Goal: Understand process/instructions: Learn how to perform a task or action

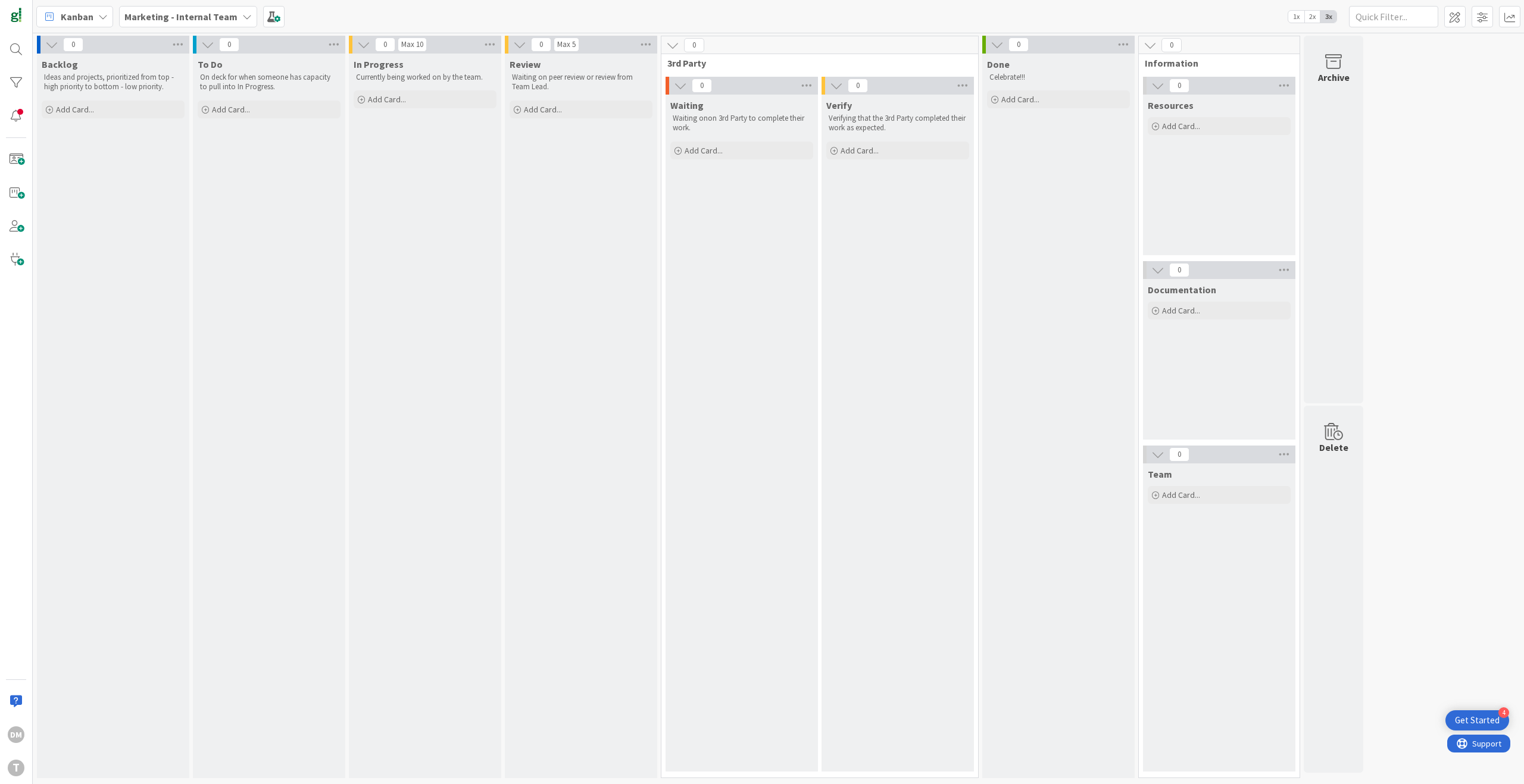
click at [244, 17] on icon at bounding box center [248, 17] width 10 height 10
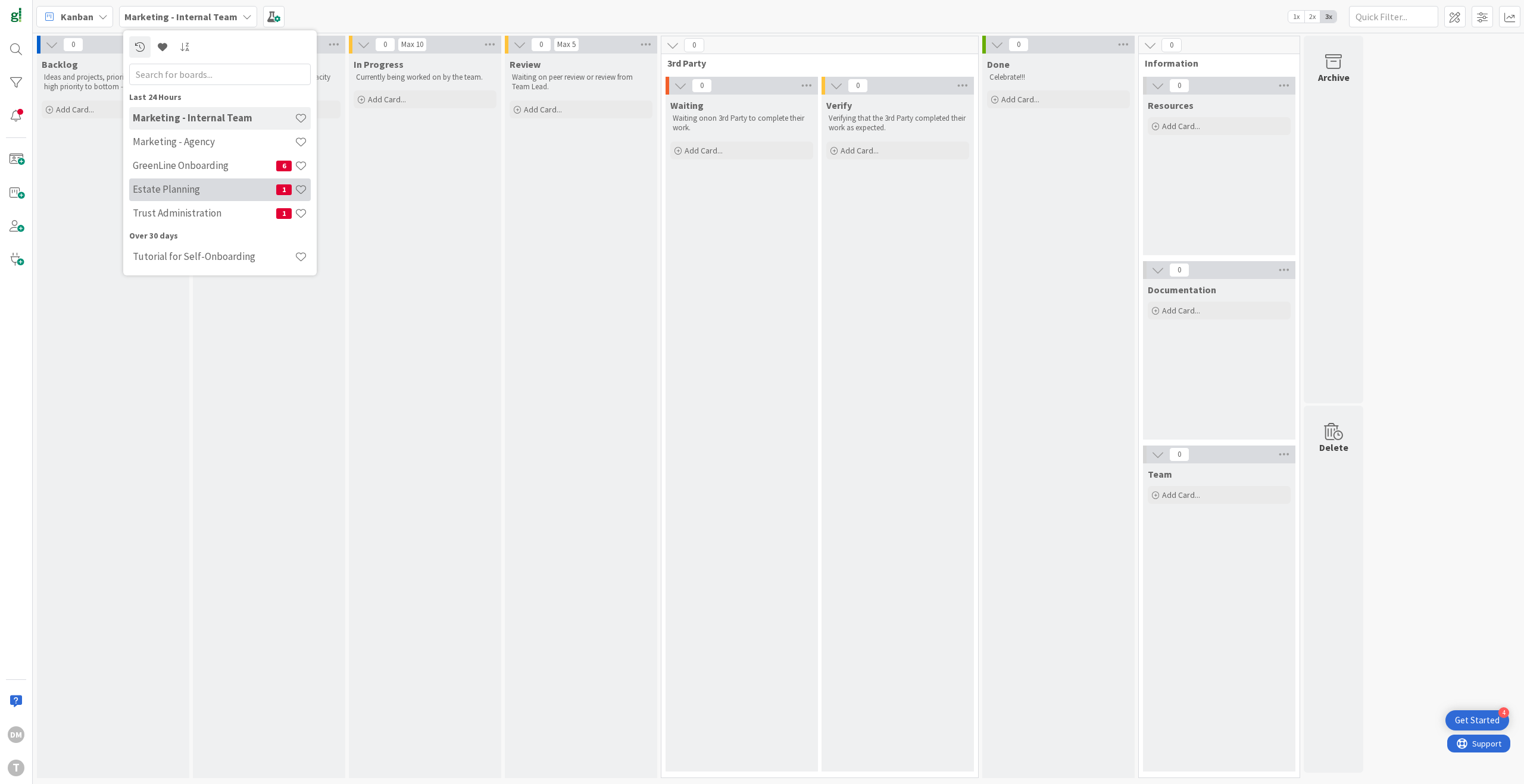
click at [213, 190] on h4 "Estate Planning" at bounding box center [204, 189] width 143 height 12
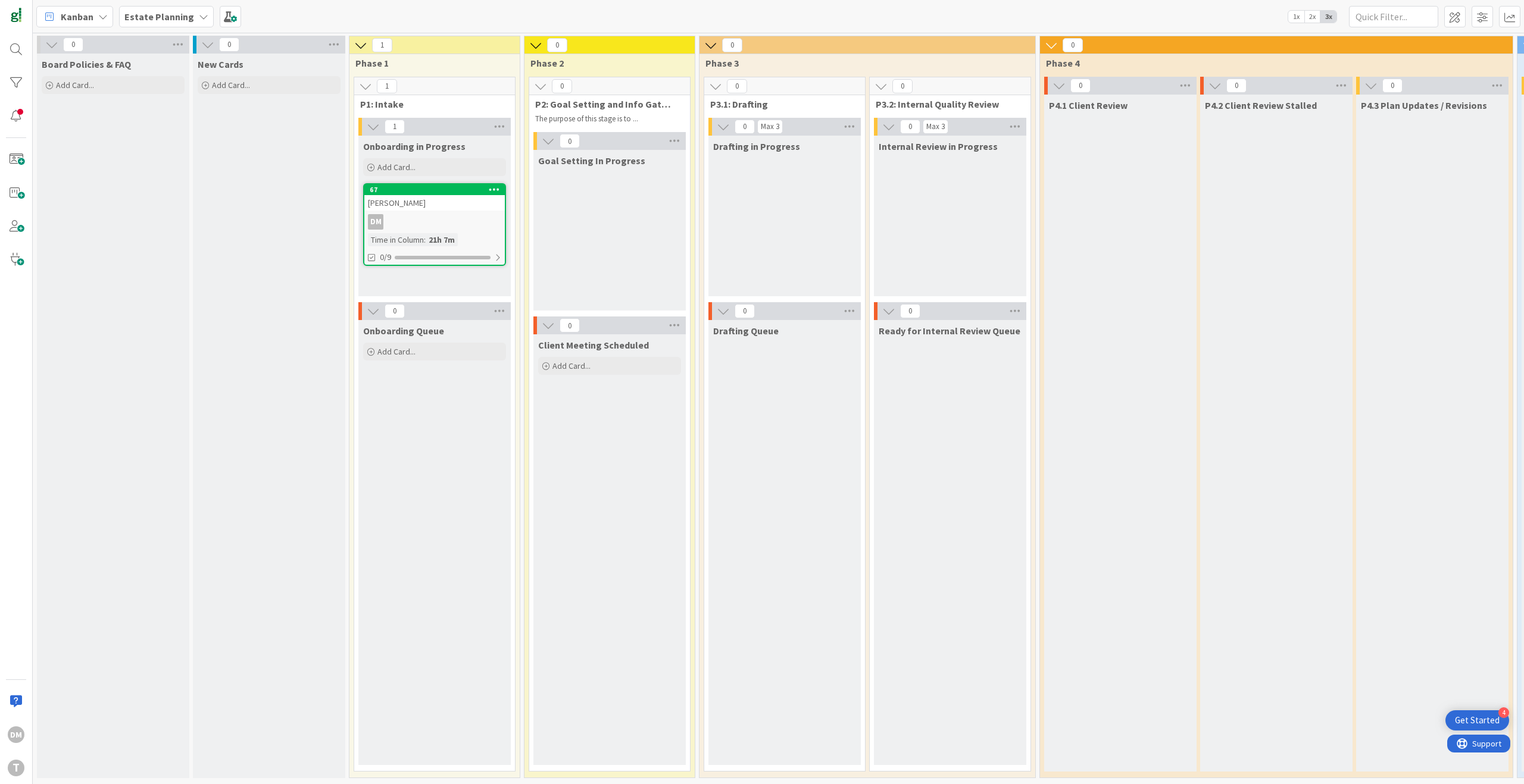
click at [190, 16] on div "Estate Planning" at bounding box center [166, 17] width 94 height 22
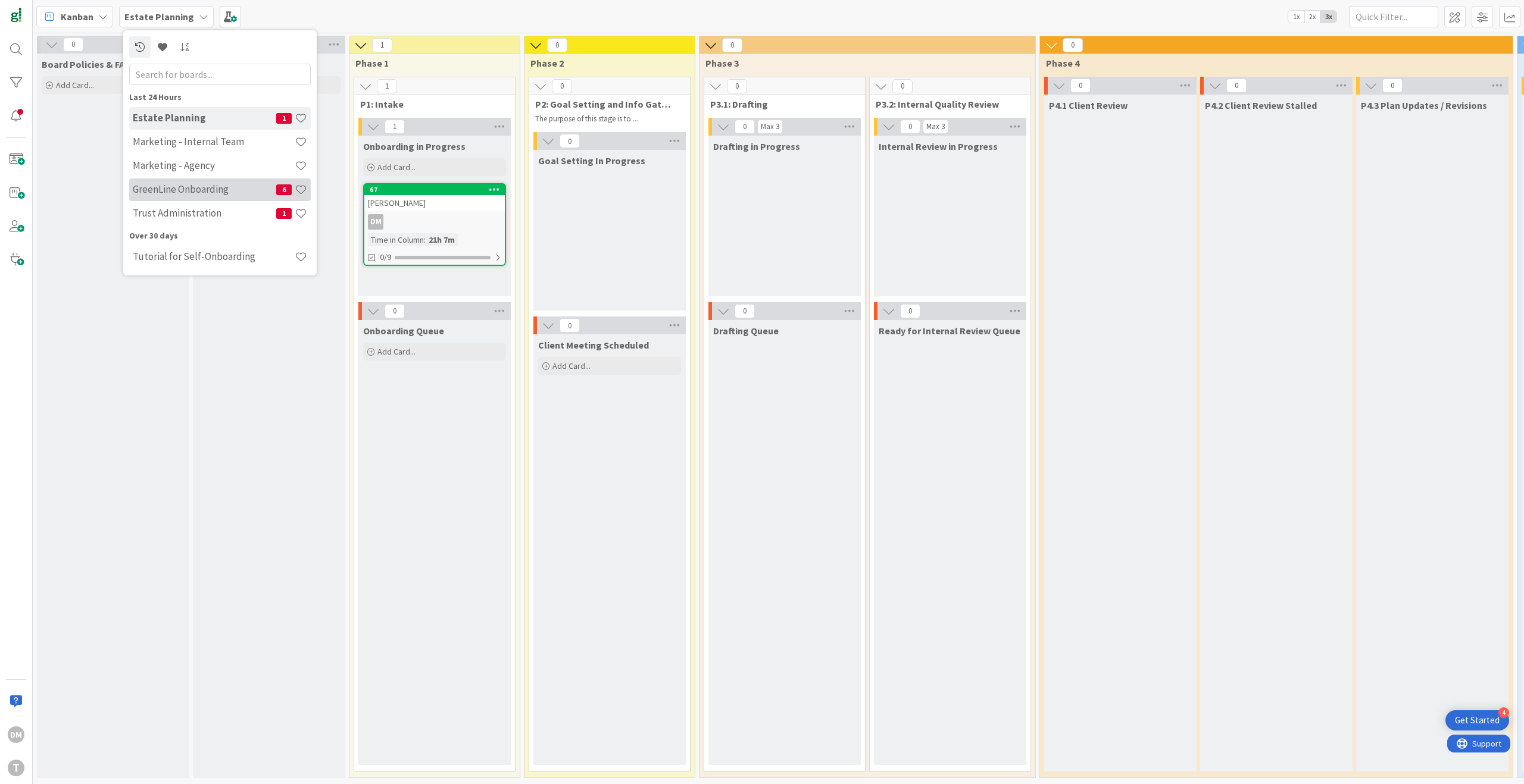
click at [229, 194] on h4 "GreenLine Onboarding" at bounding box center [204, 189] width 143 height 12
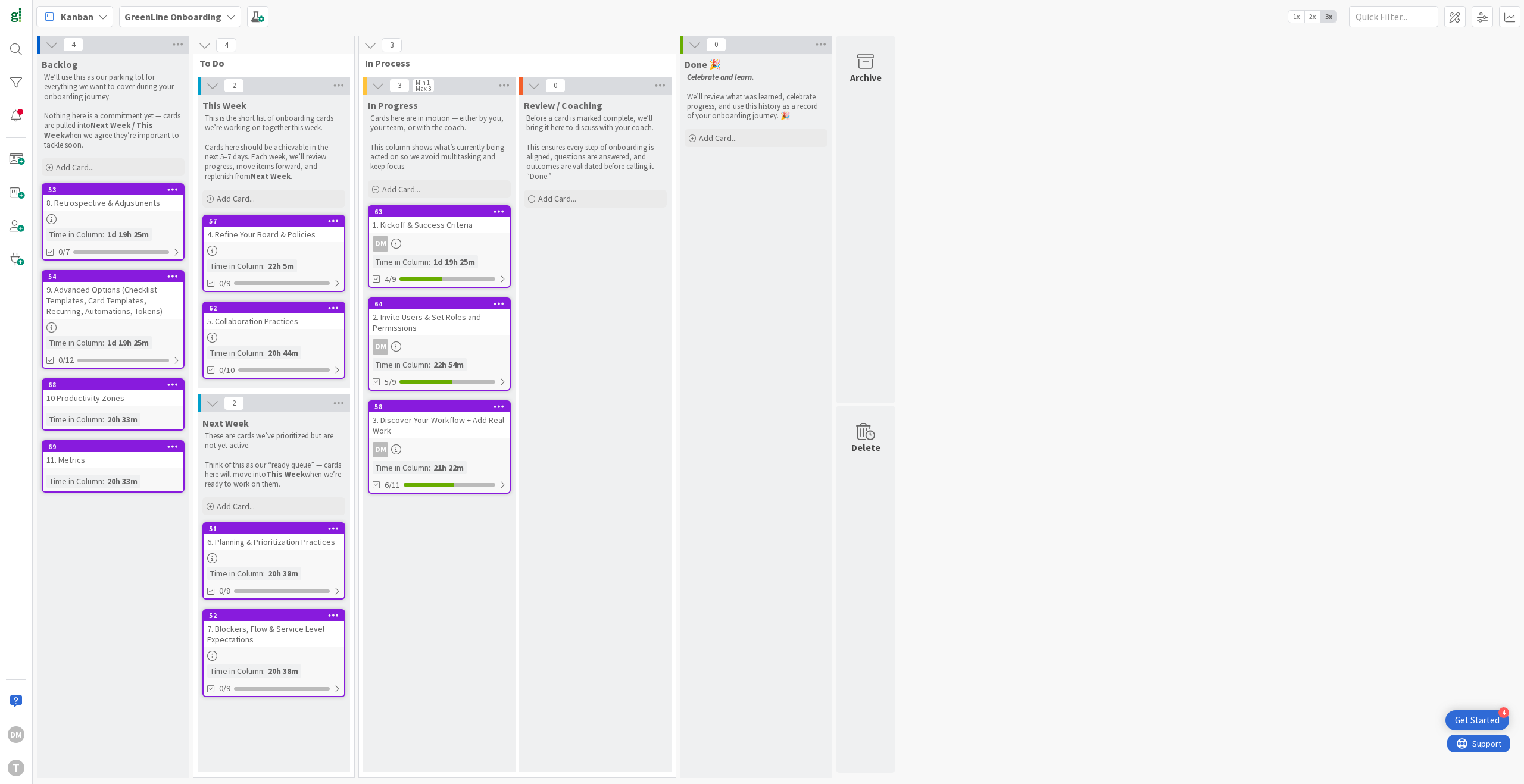
click at [292, 243] on div "57 4. Refine Your Board & Policies Time in [GEOGRAPHIC_DATA] : 22h 5m 0/9" at bounding box center [273, 253] width 143 height 77
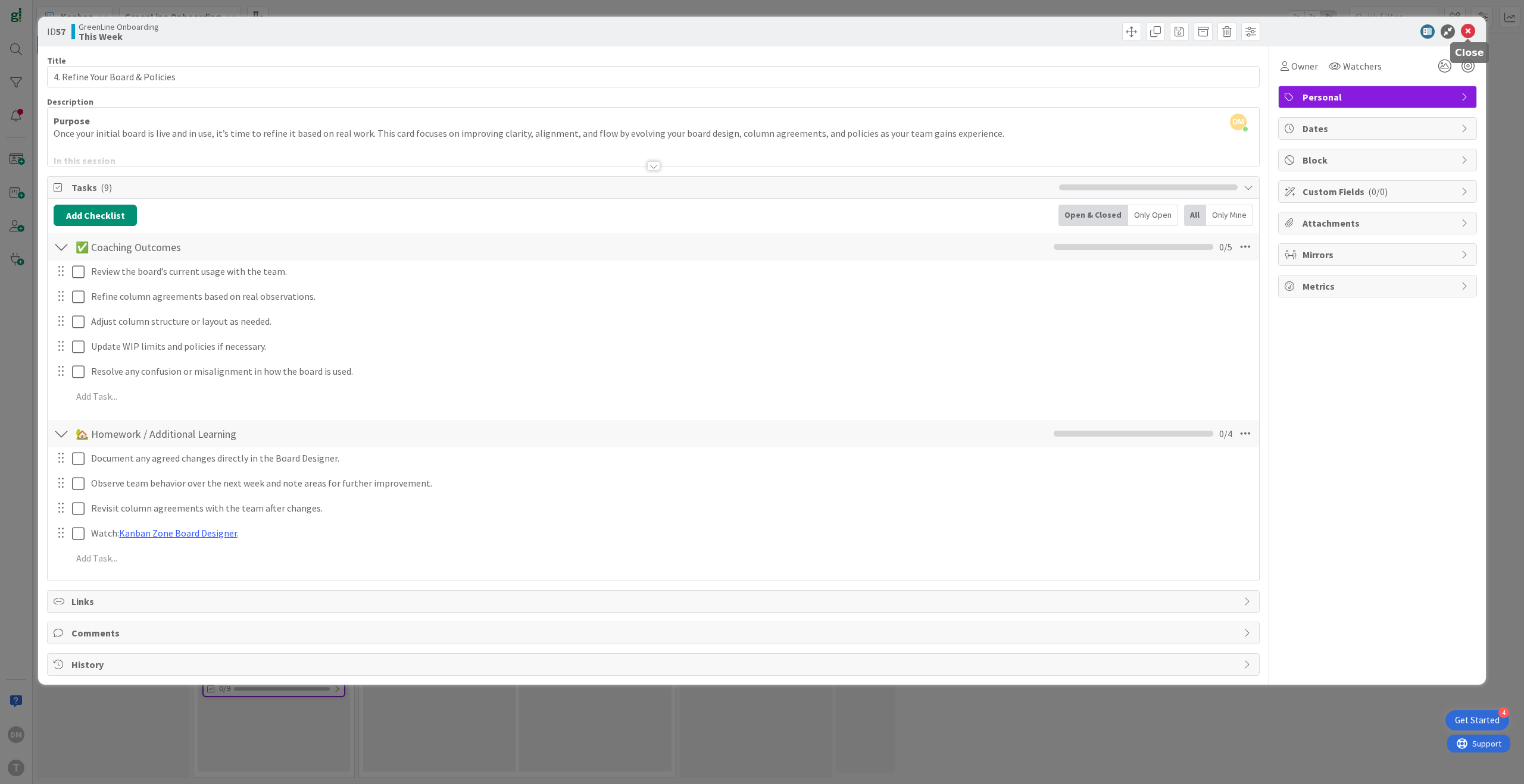
click at [1473, 31] on icon at bounding box center [1468, 31] width 14 height 14
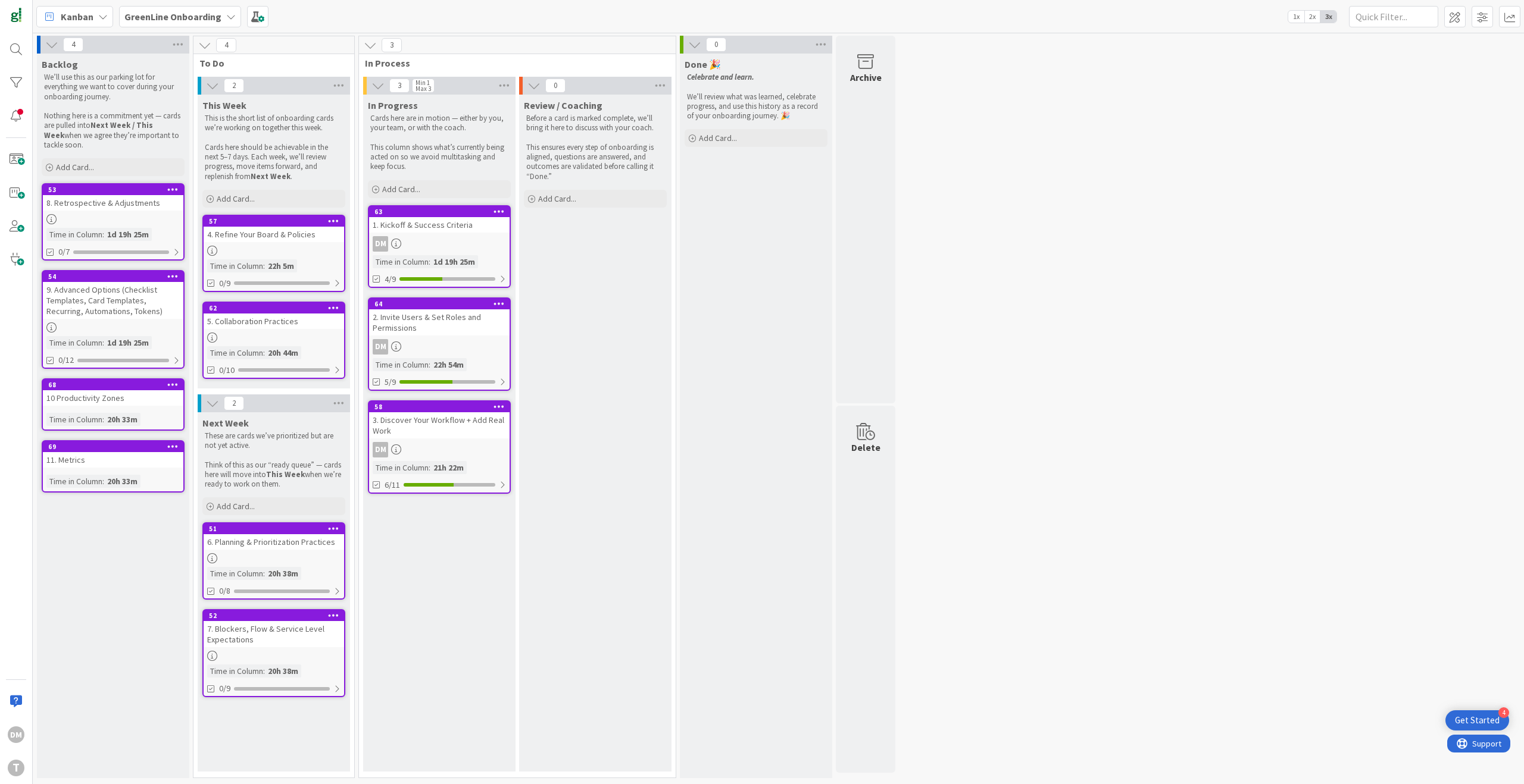
click at [434, 240] on div "DM" at bounding box center [440, 243] width 141 height 16
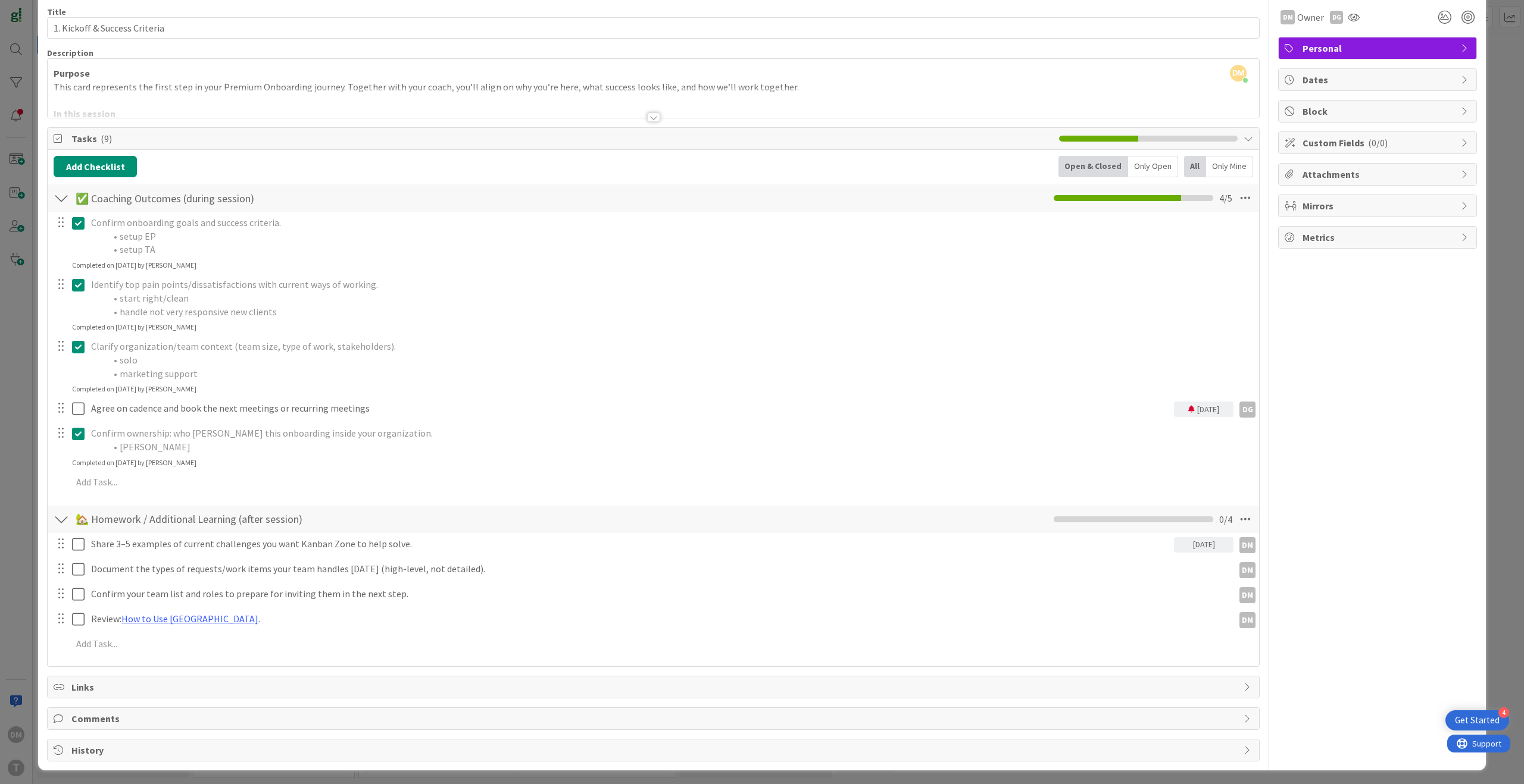
scroll to position [52, 0]
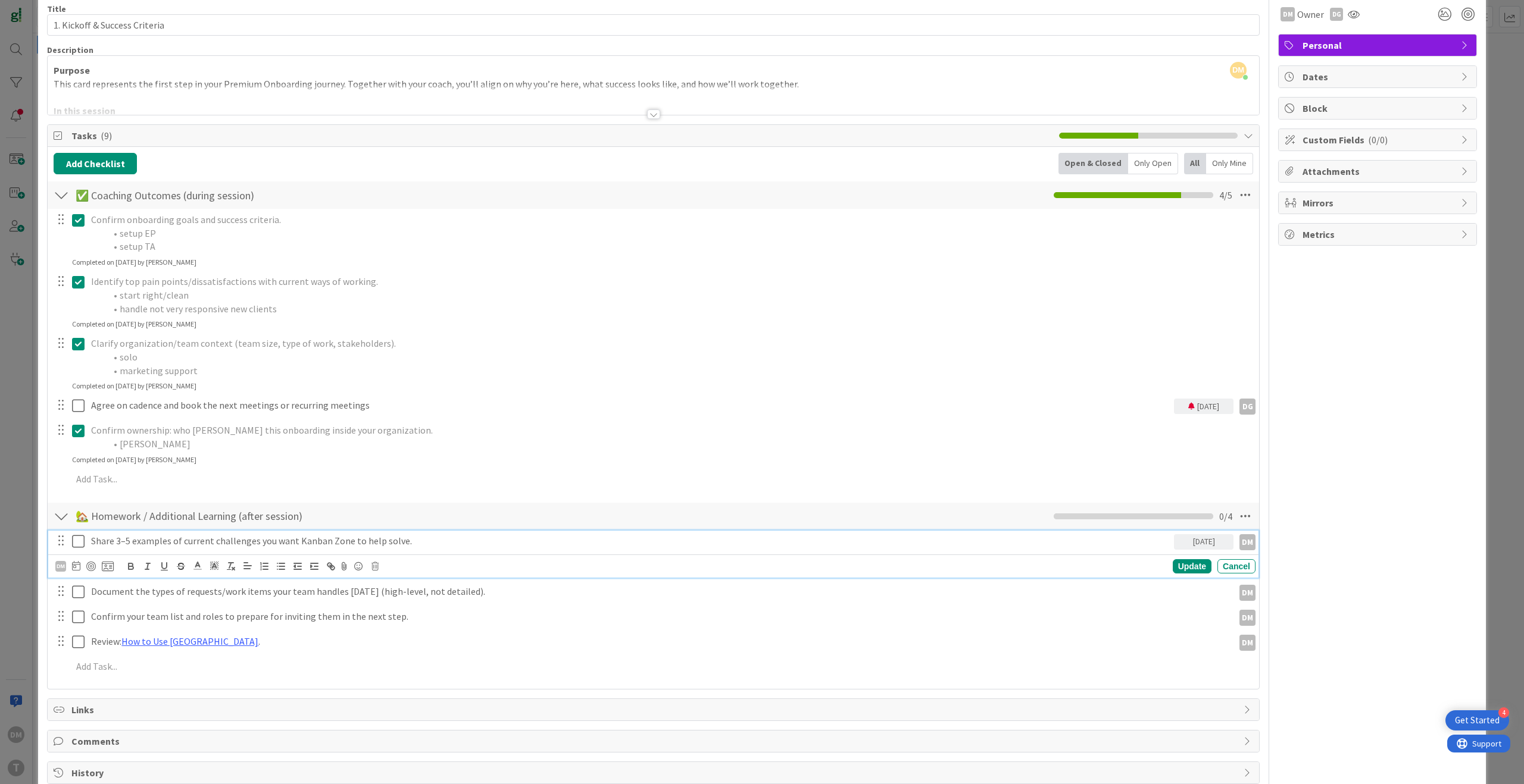
click at [117, 541] on p "Share 3–5 examples of current challenges you want Kanban Zone to help solve." at bounding box center [630, 541] width 1078 height 14
drag, startPoint x: 417, startPoint y: 541, endPoint x: 89, endPoint y: 535, distance: 328.1
click at [89, 535] on div "Share 3–5 examples of current challenges you want Kanban Zone to help solve." at bounding box center [629, 541] width 1088 height 21
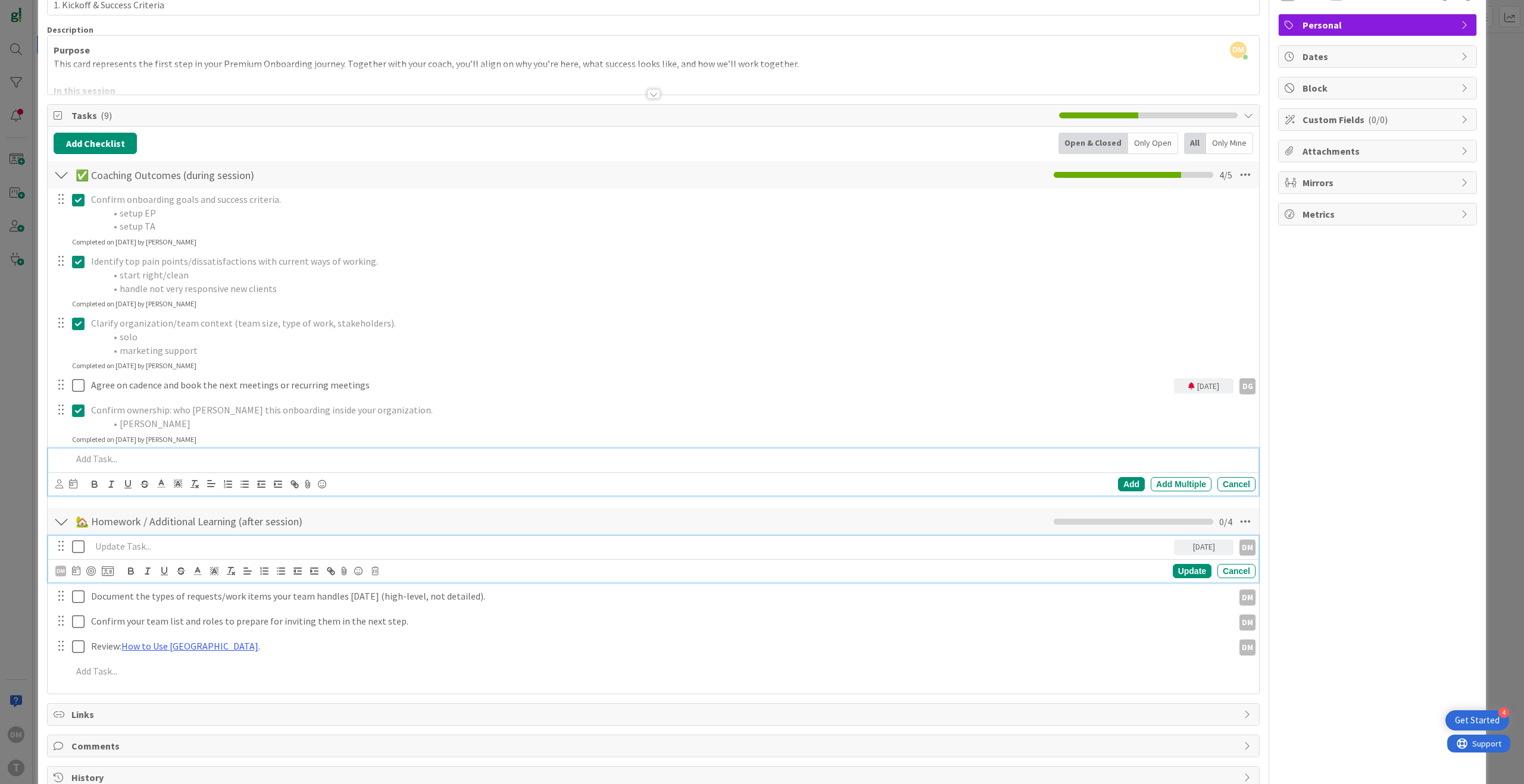
click at [482, 483] on div "Add Add Multiple Cancel" at bounding box center [653, 472] width 1210 height 47
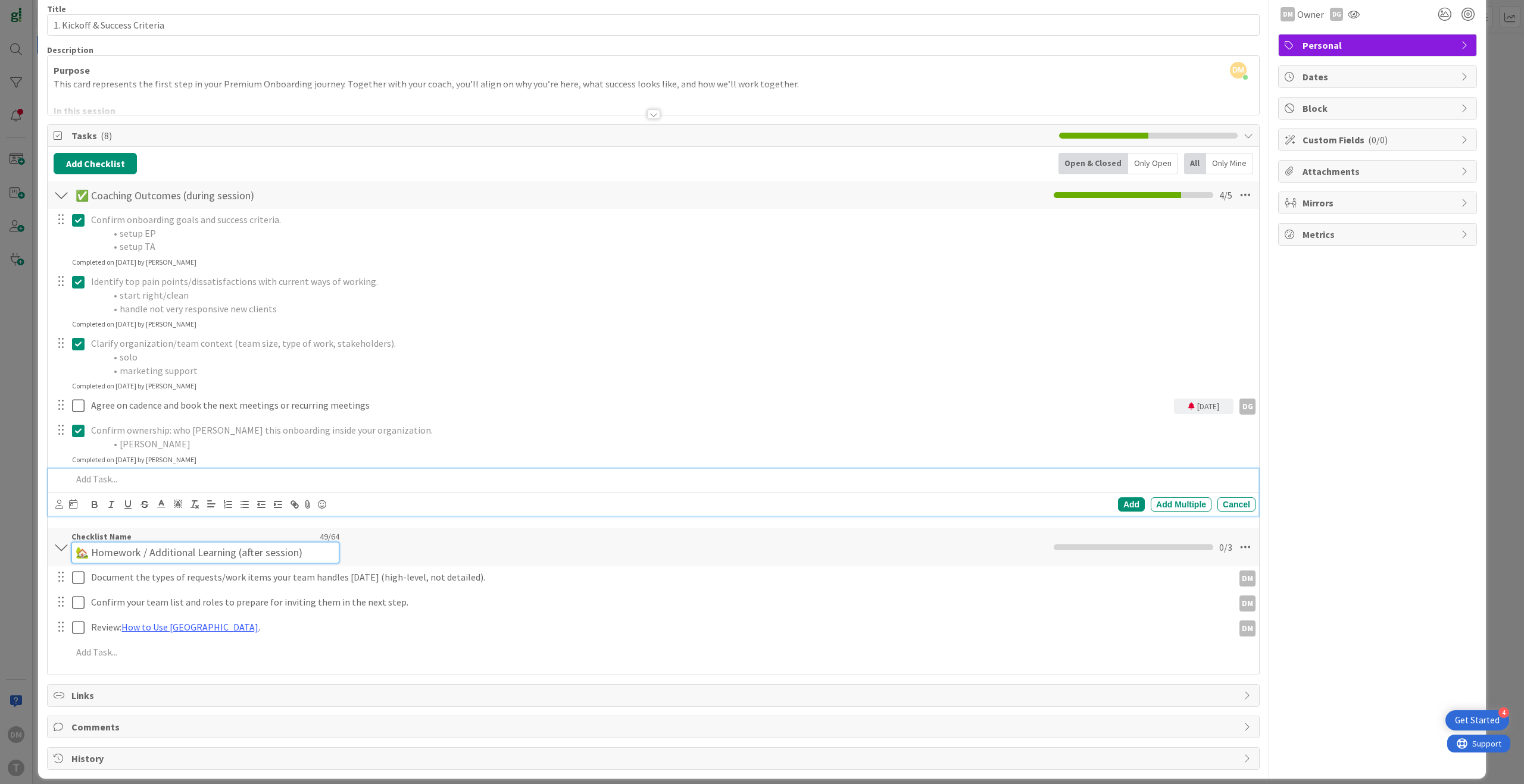
scroll to position [62, 0]
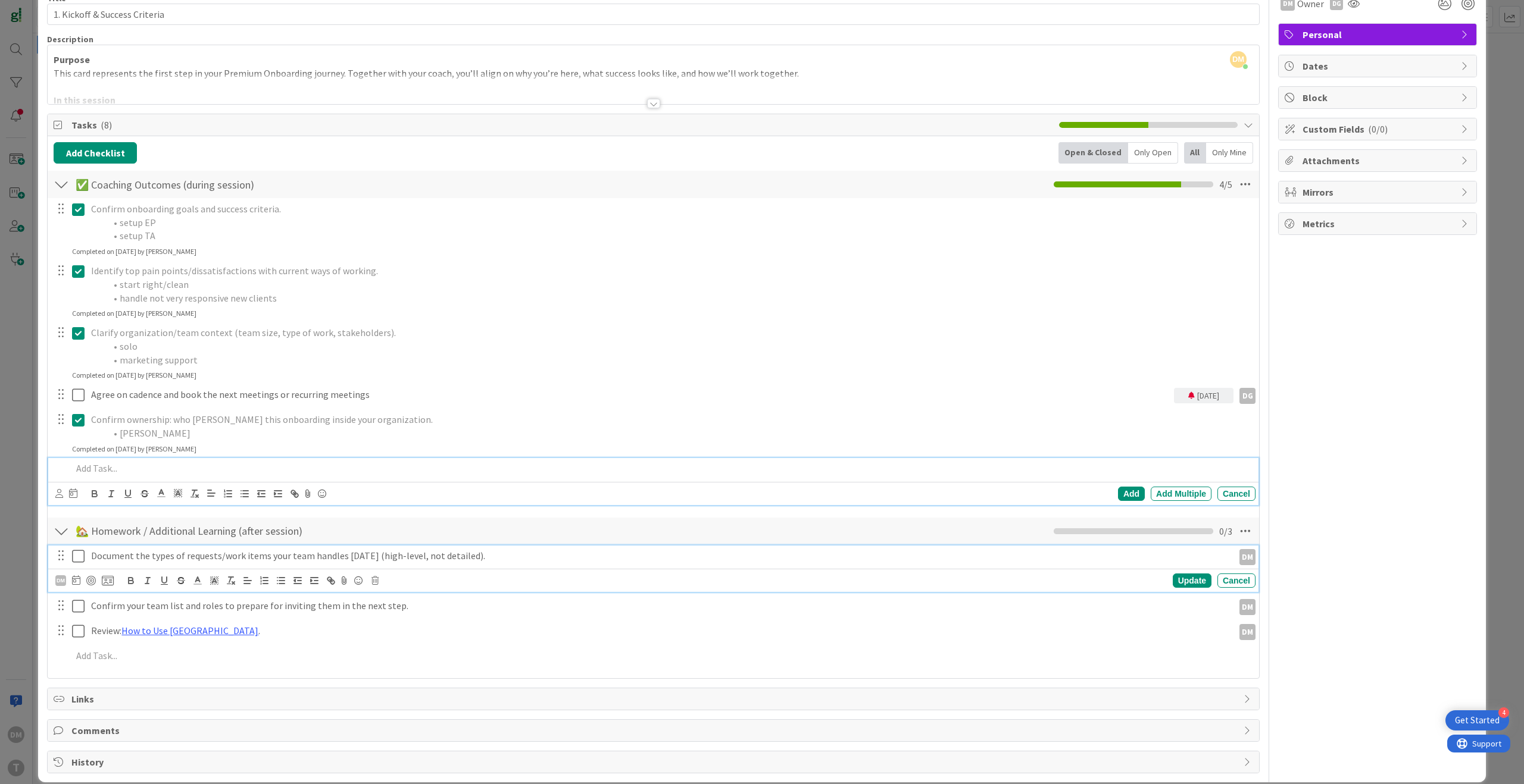
click at [315, 572] on div "Document the types of requests/work items your team handles [DATE] (high-level,…" at bounding box center [653, 569] width 1210 height 47
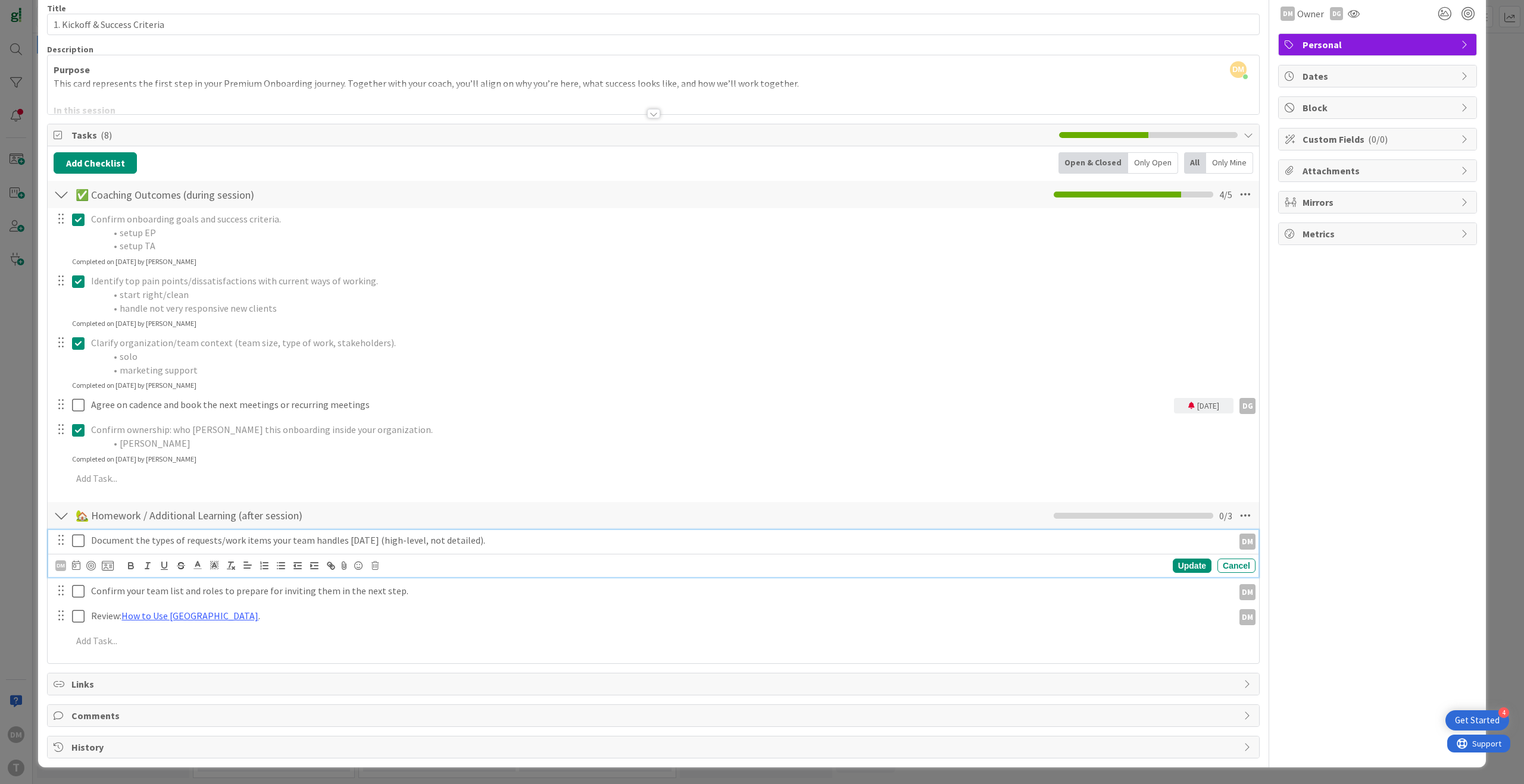
scroll to position [37, 0]
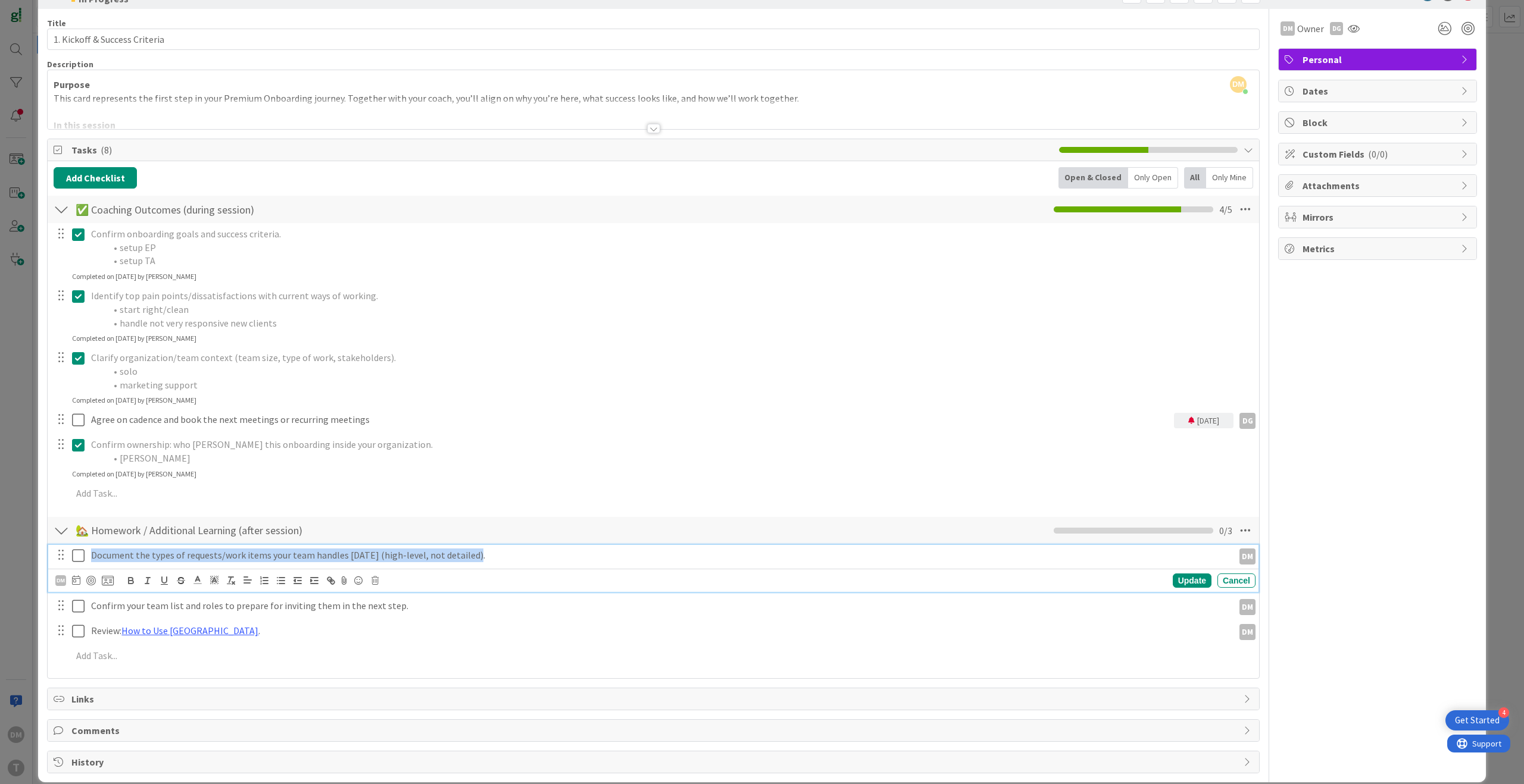
drag, startPoint x: 478, startPoint y: 557, endPoint x: 159, endPoint y: 535, distance: 319.8
click at [90, 551] on div "Document the types of requests/work items your team handles [DATE] (high-level,…" at bounding box center [659, 555] width 1147 height 21
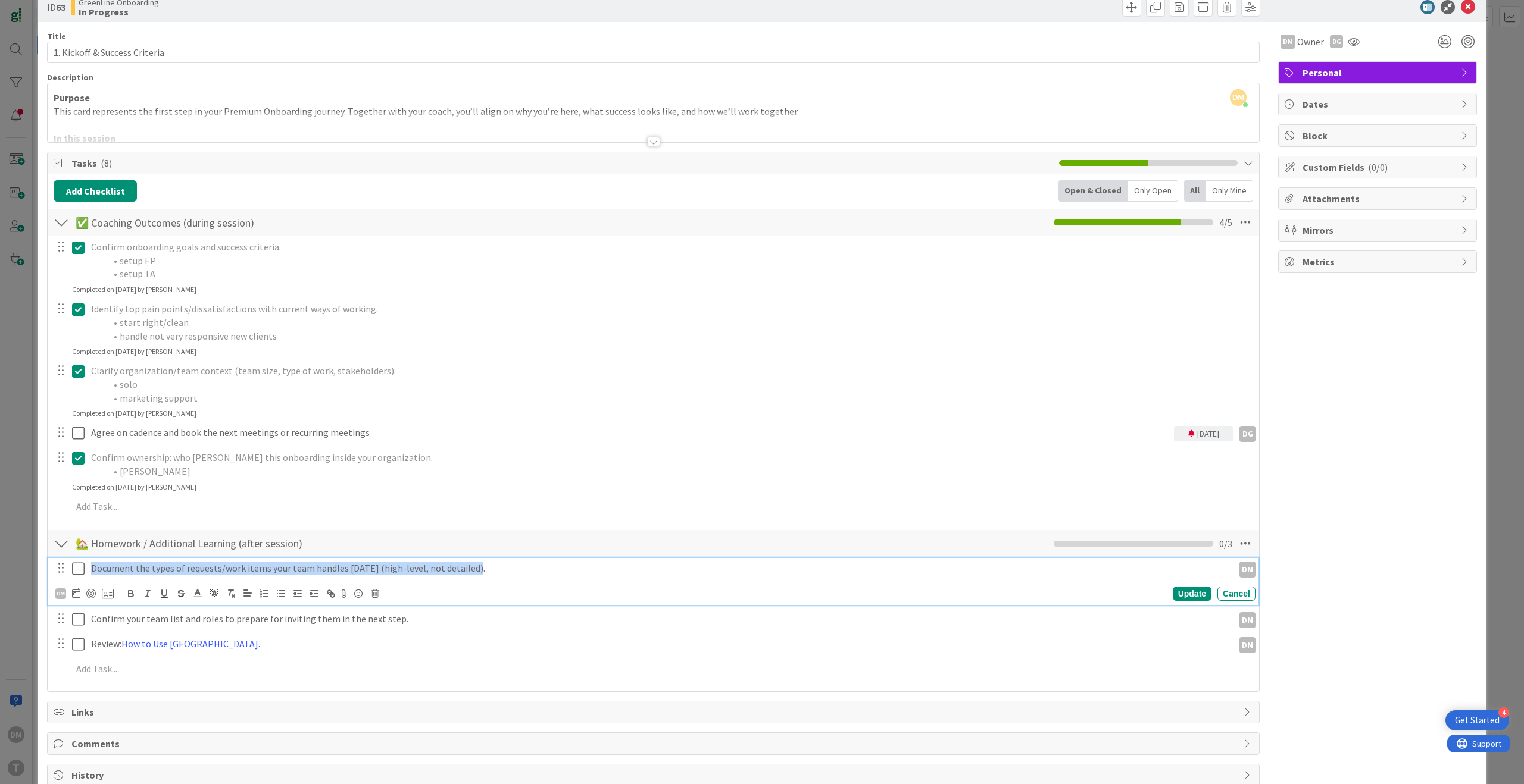
click at [80, 570] on icon at bounding box center [78, 569] width 12 height 14
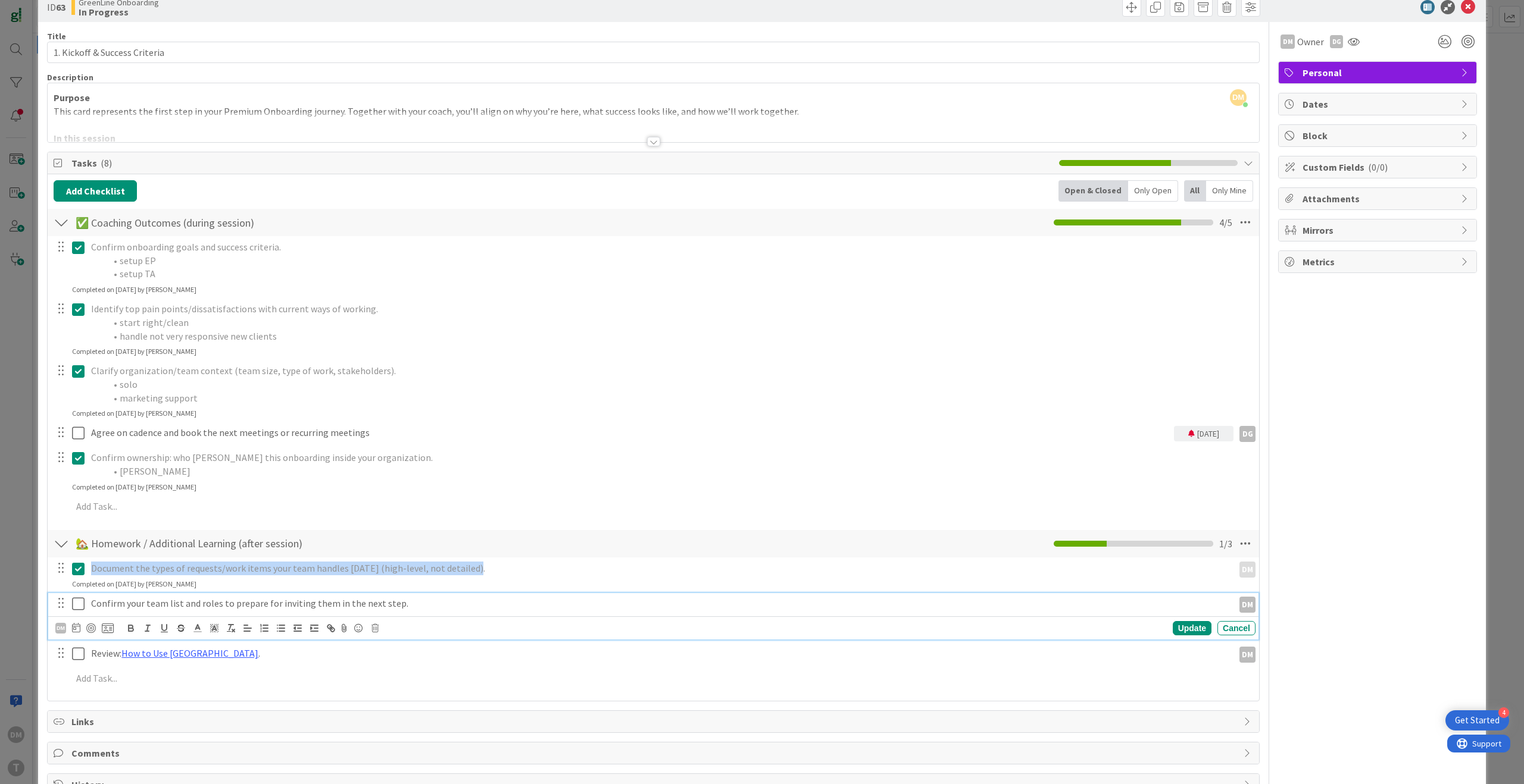
click at [80, 602] on icon at bounding box center [78, 604] width 12 height 14
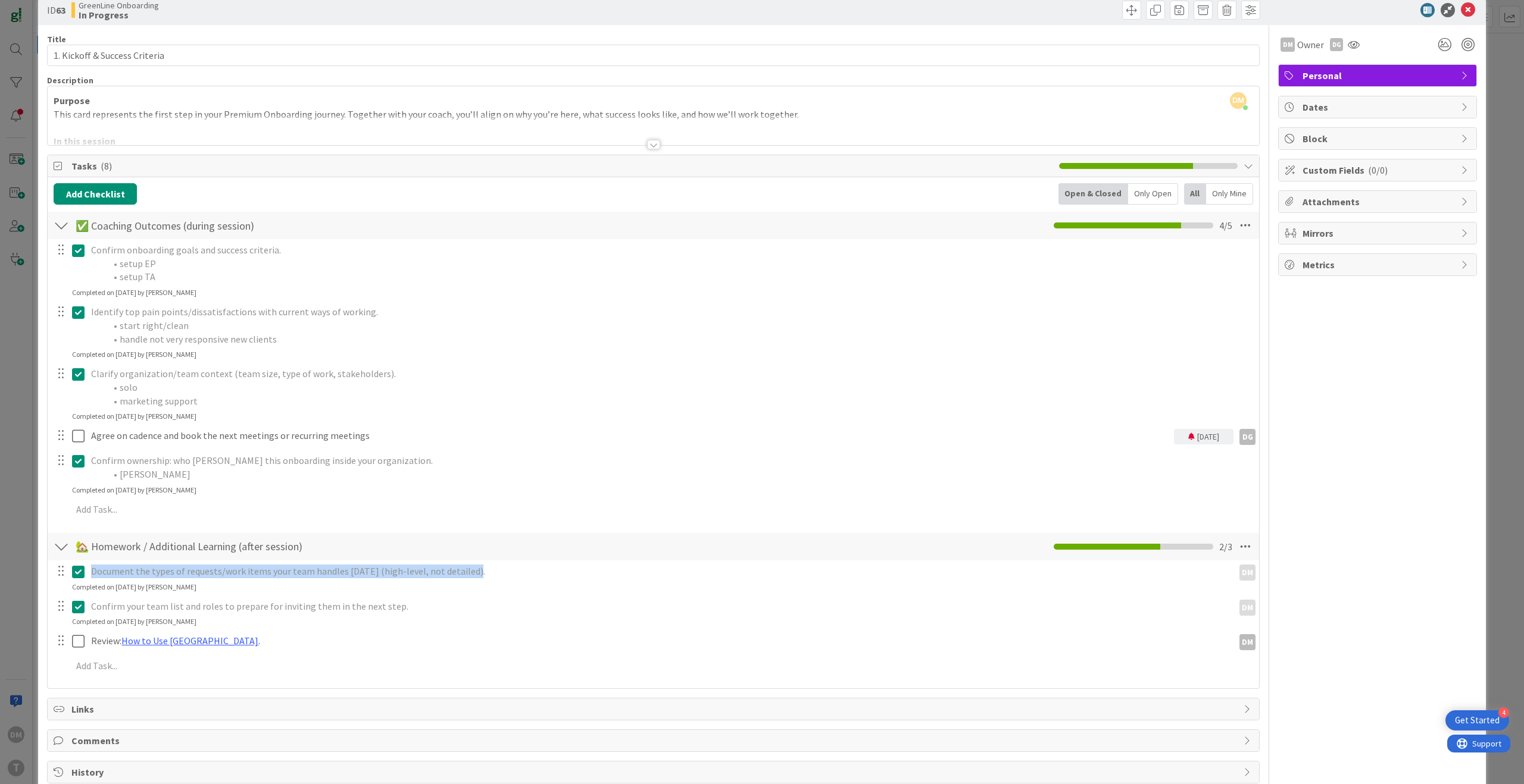
scroll to position [46, 0]
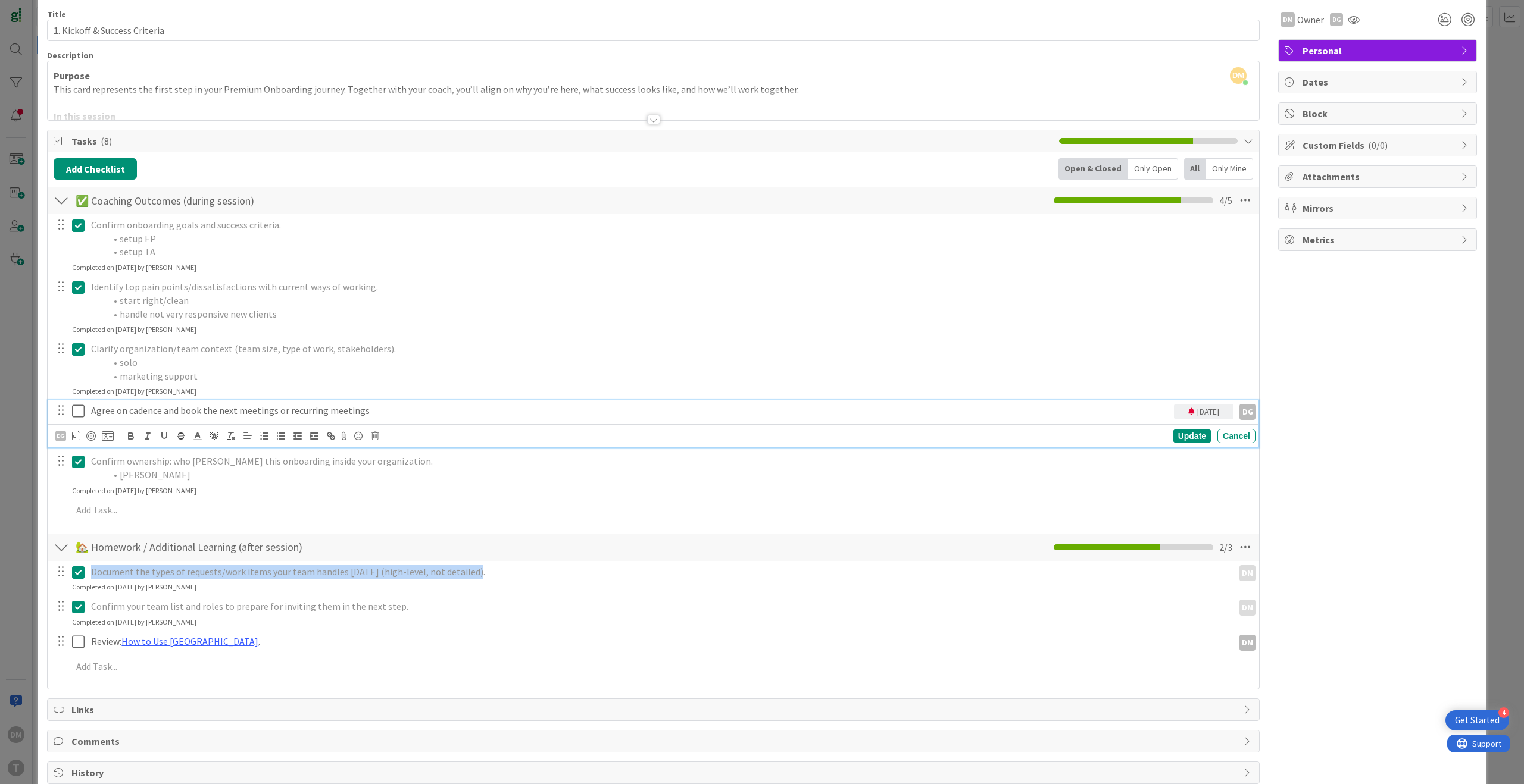
click at [77, 415] on icon at bounding box center [78, 411] width 12 height 14
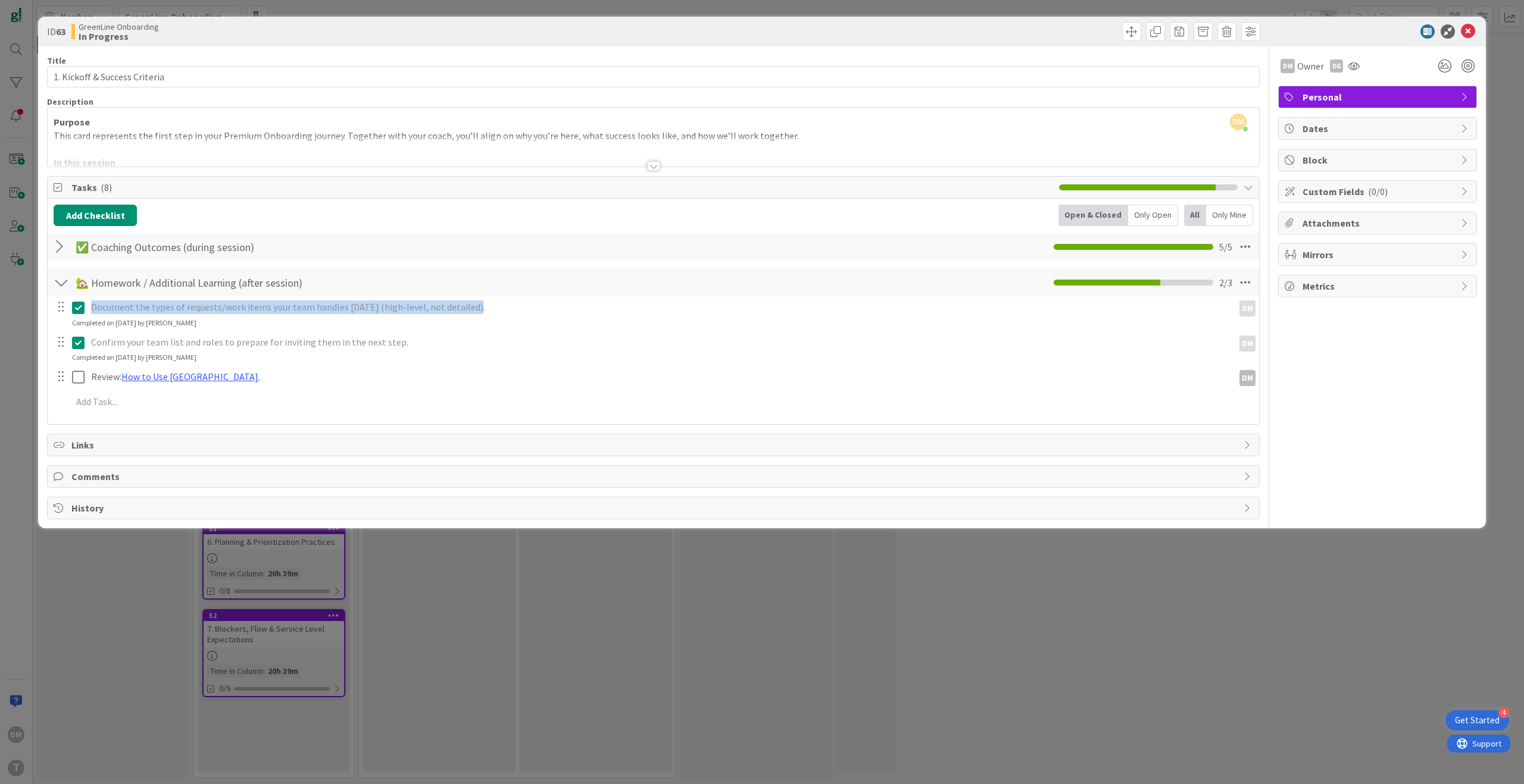
scroll to position [0, 0]
click at [342, 439] on span "Links" at bounding box center [654, 445] width 1166 height 14
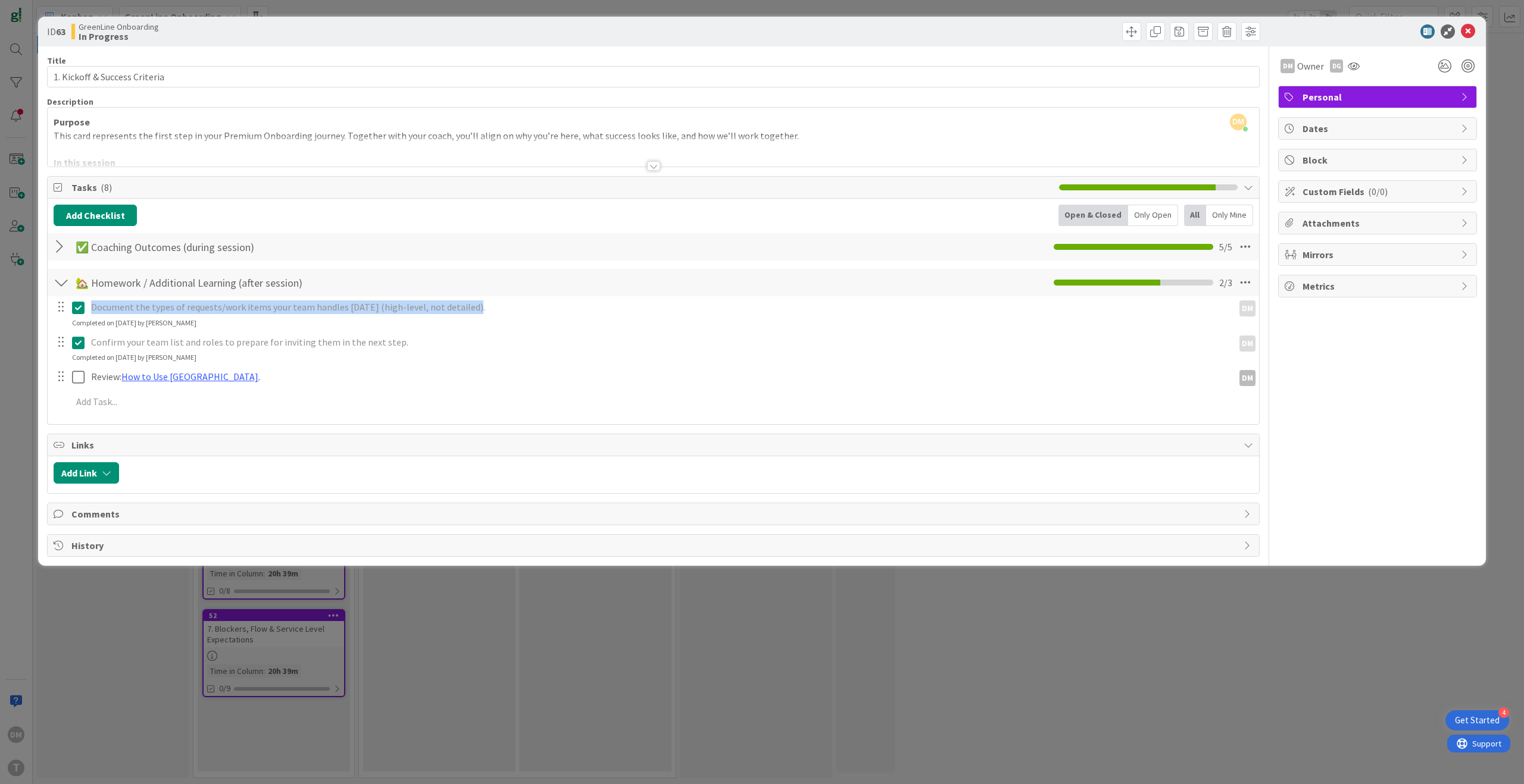
click at [164, 512] on span "Comments" at bounding box center [654, 513] width 1166 height 14
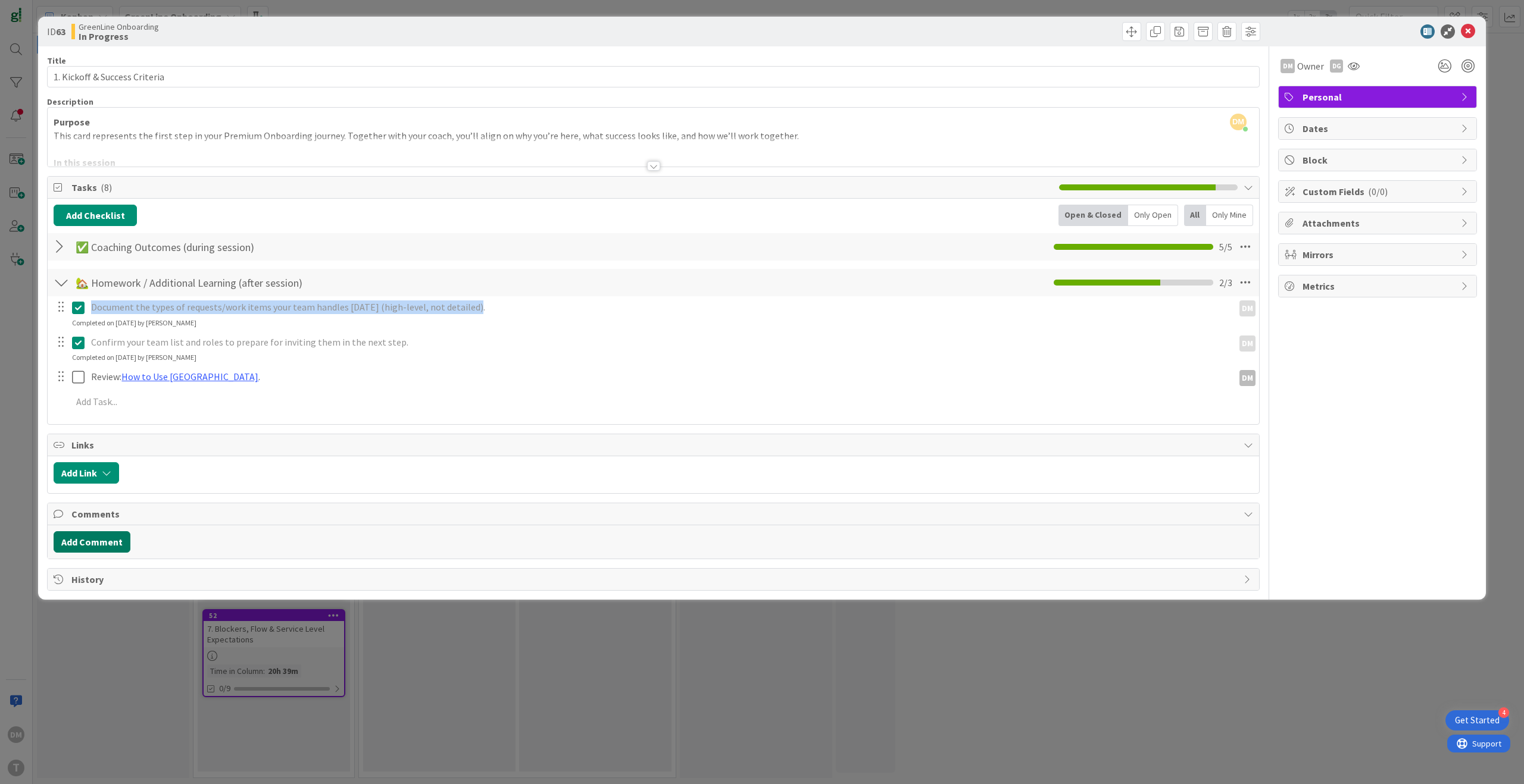
click at [78, 543] on button "Add Comment" at bounding box center [92, 542] width 77 height 22
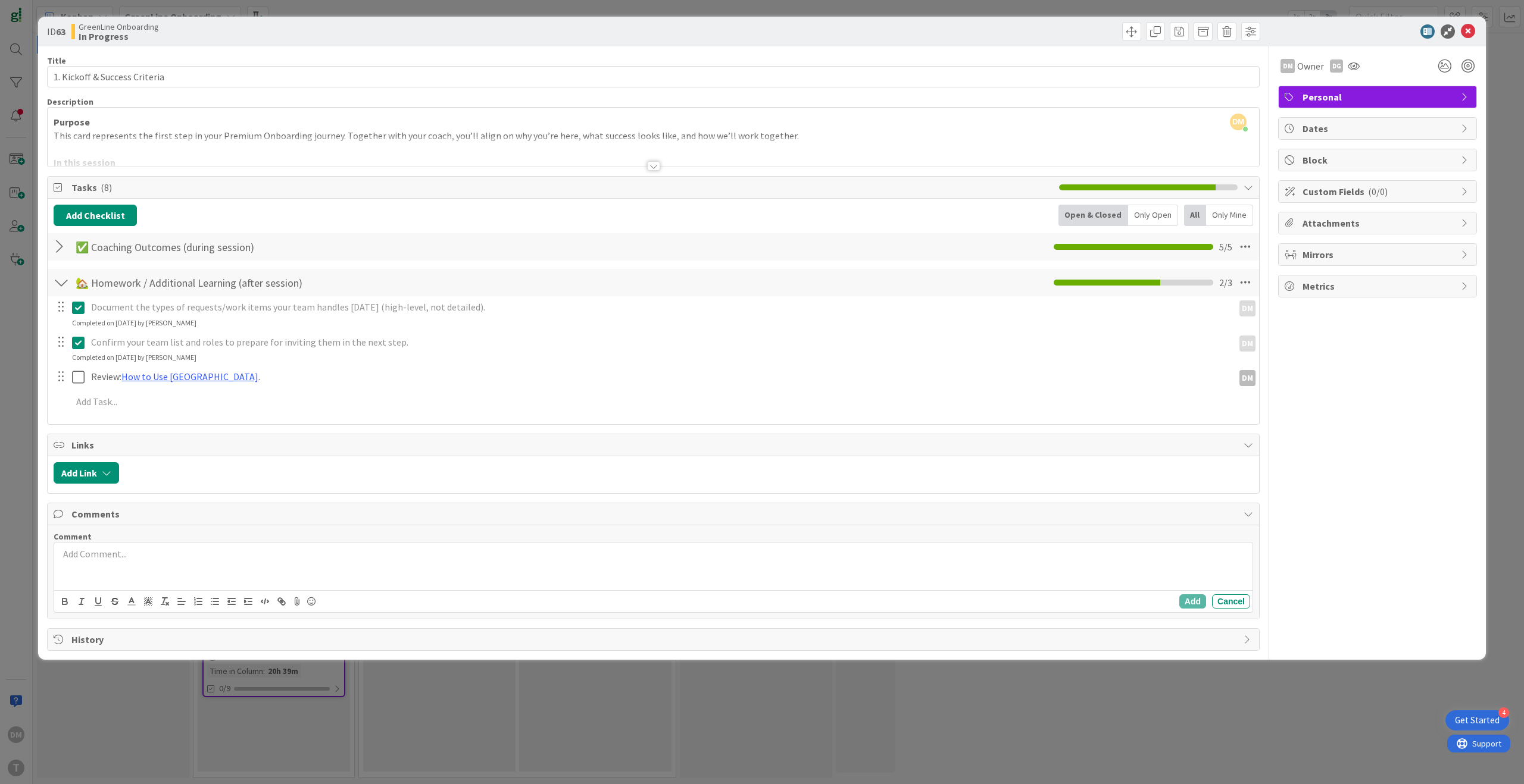
click at [104, 555] on p at bounding box center [653, 554] width 1189 height 14
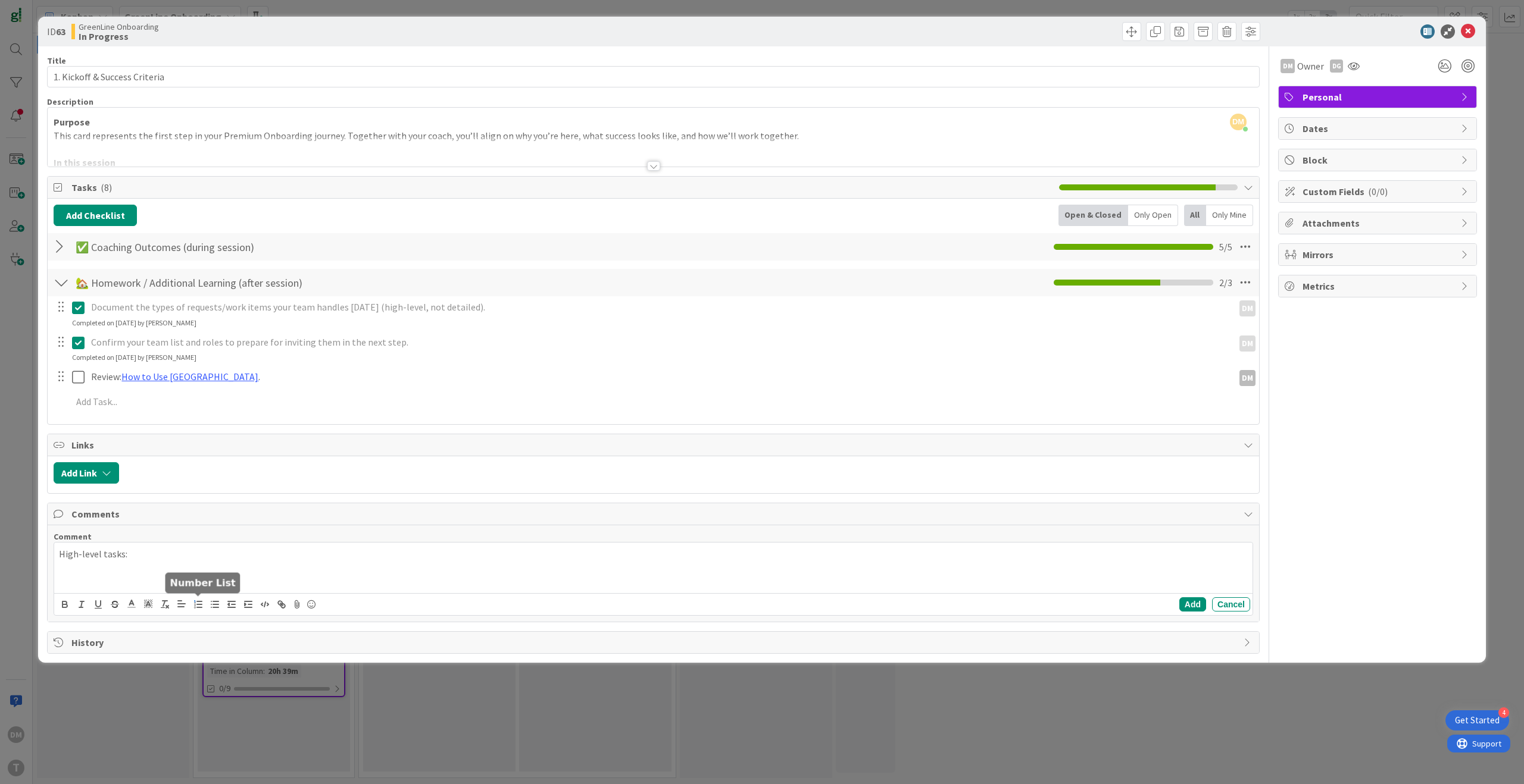
click at [202, 602] on line "button" at bounding box center [200, 602] width 5 height 0
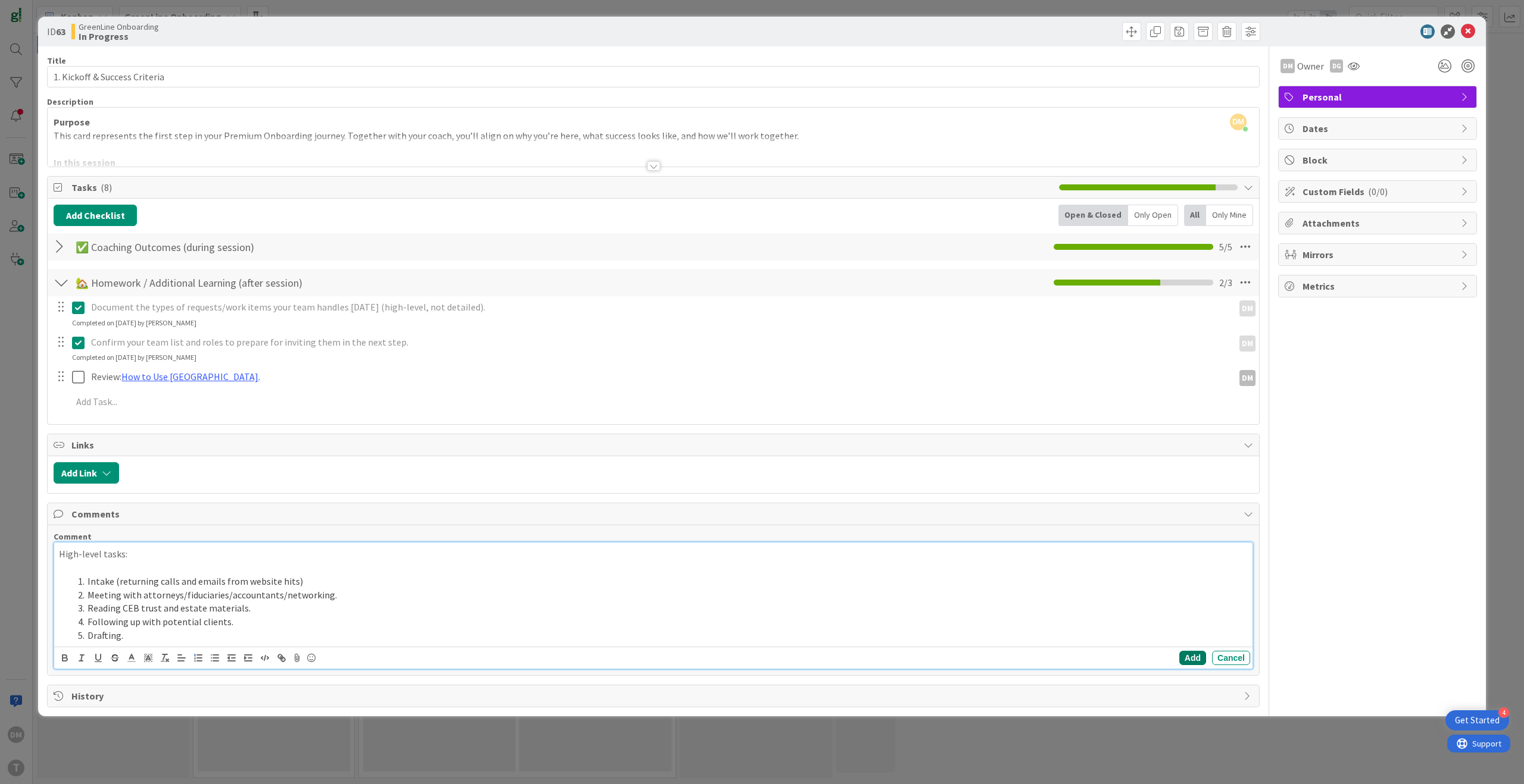
click at [1193, 659] on button "Add" at bounding box center [1193, 657] width 27 height 14
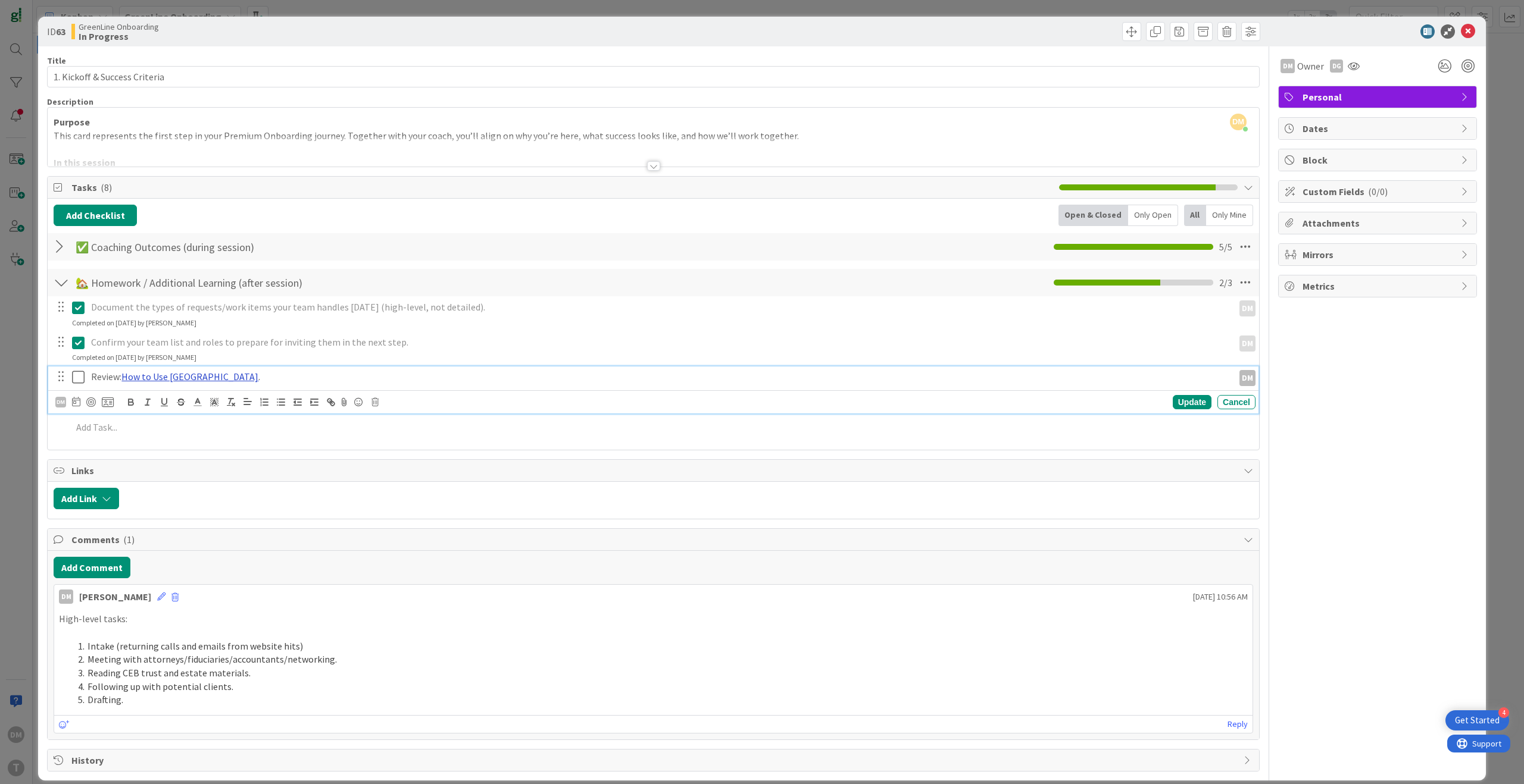
click at [166, 379] on link "How to Use [GEOGRAPHIC_DATA]" at bounding box center [190, 377] width 137 height 12
click at [174, 376] on link "How to Use [GEOGRAPHIC_DATA]" at bounding box center [190, 377] width 137 height 12
click at [164, 399] on link "[URL][DOMAIN_NAME]" at bounding box center [143, 400] width 81 height 16
click at [80, 379] on icon at bounding box center [78, 377] width 12 height 14
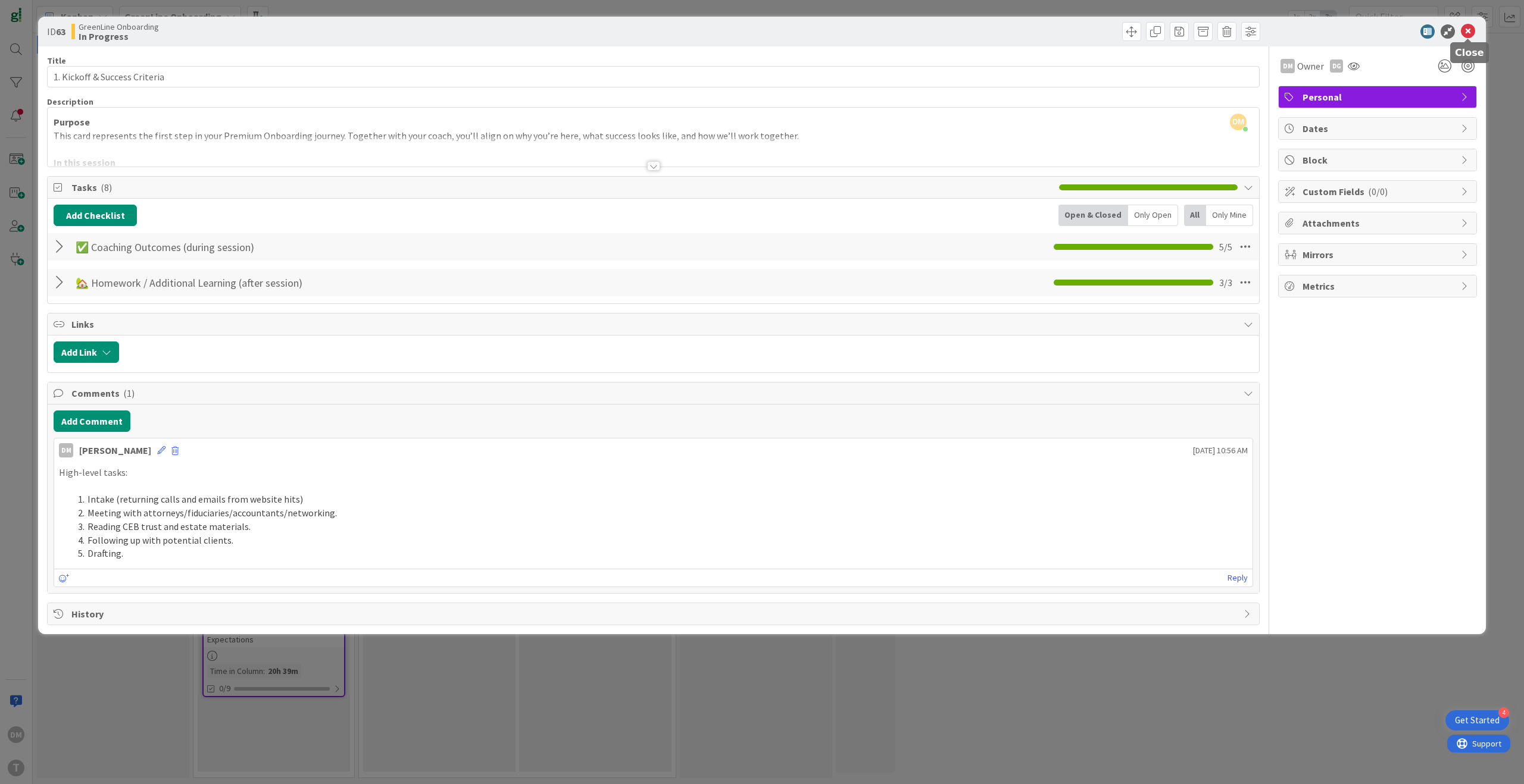
click at [1466, 31] on icon at bounding box center [1468, 31] width 14 height 14
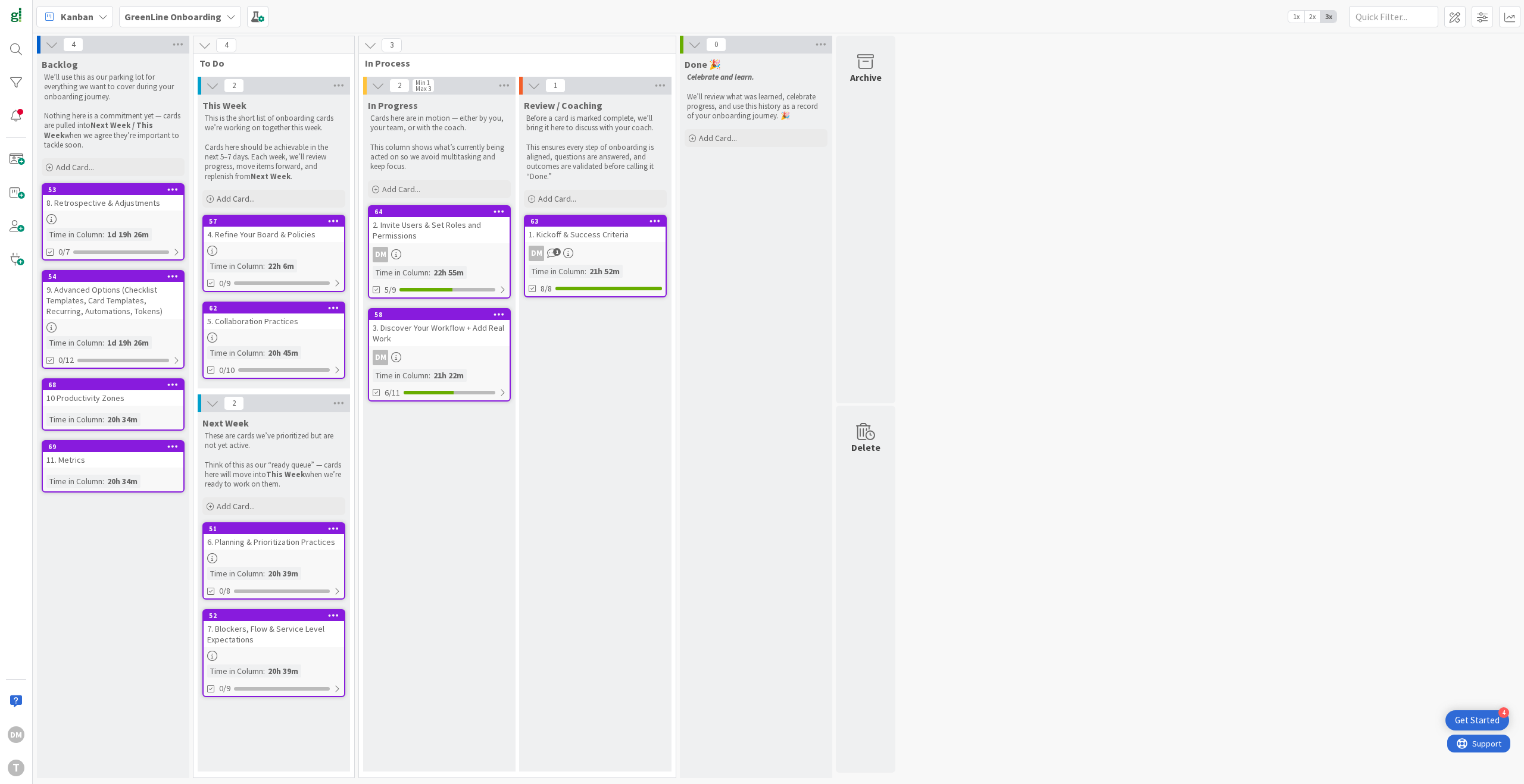
click at [446, 233] on div "2. Invite Users & Set Roles and Permissions" at bounding box center [440, 230] width 141 height 26
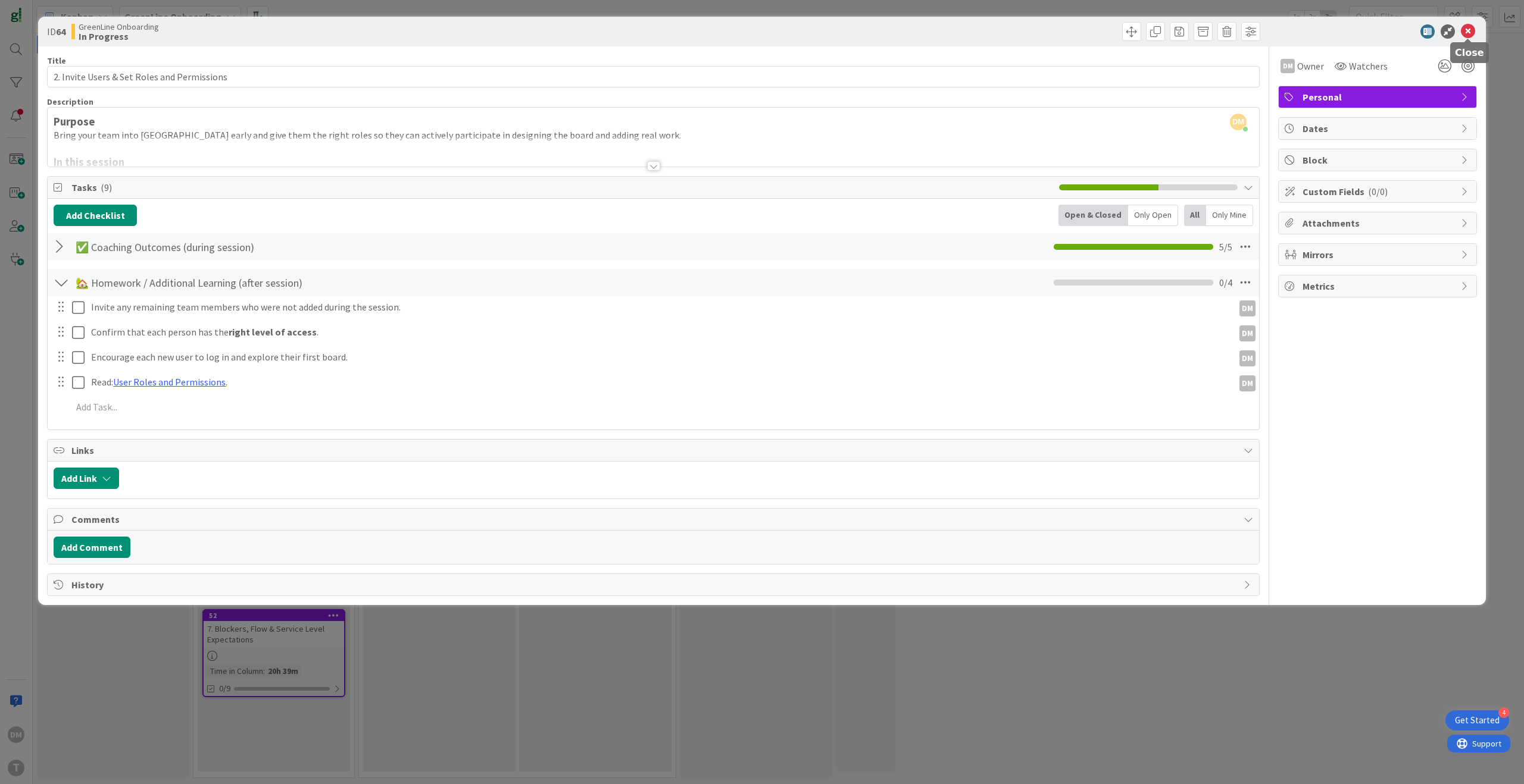
click at [1469, 32] on icon at bounding box center [1468, 31] width 14 height 14
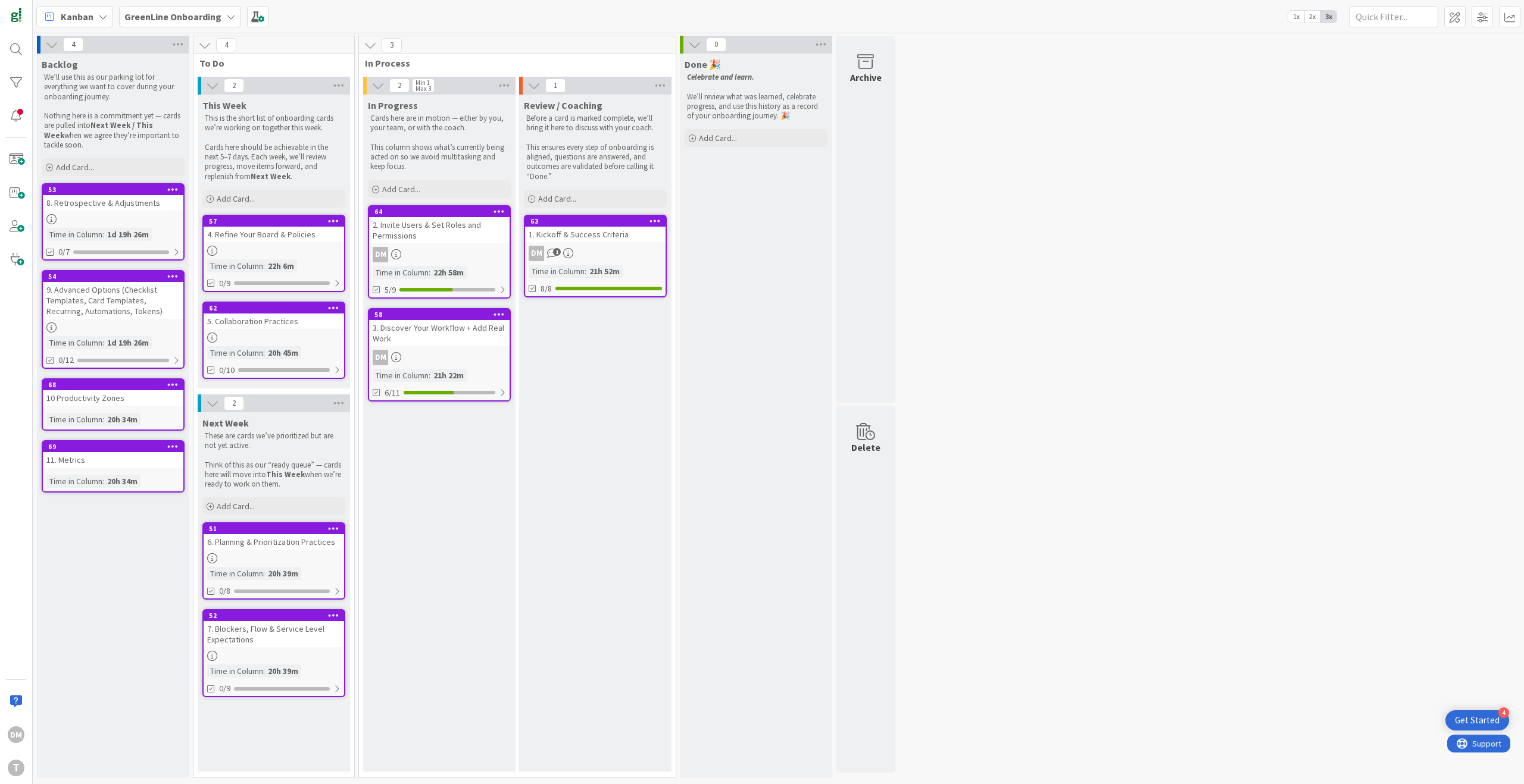
click at [225, 11] on div "GreenLine Onboarding" at bounding box center [180, 17] width 122 height 22
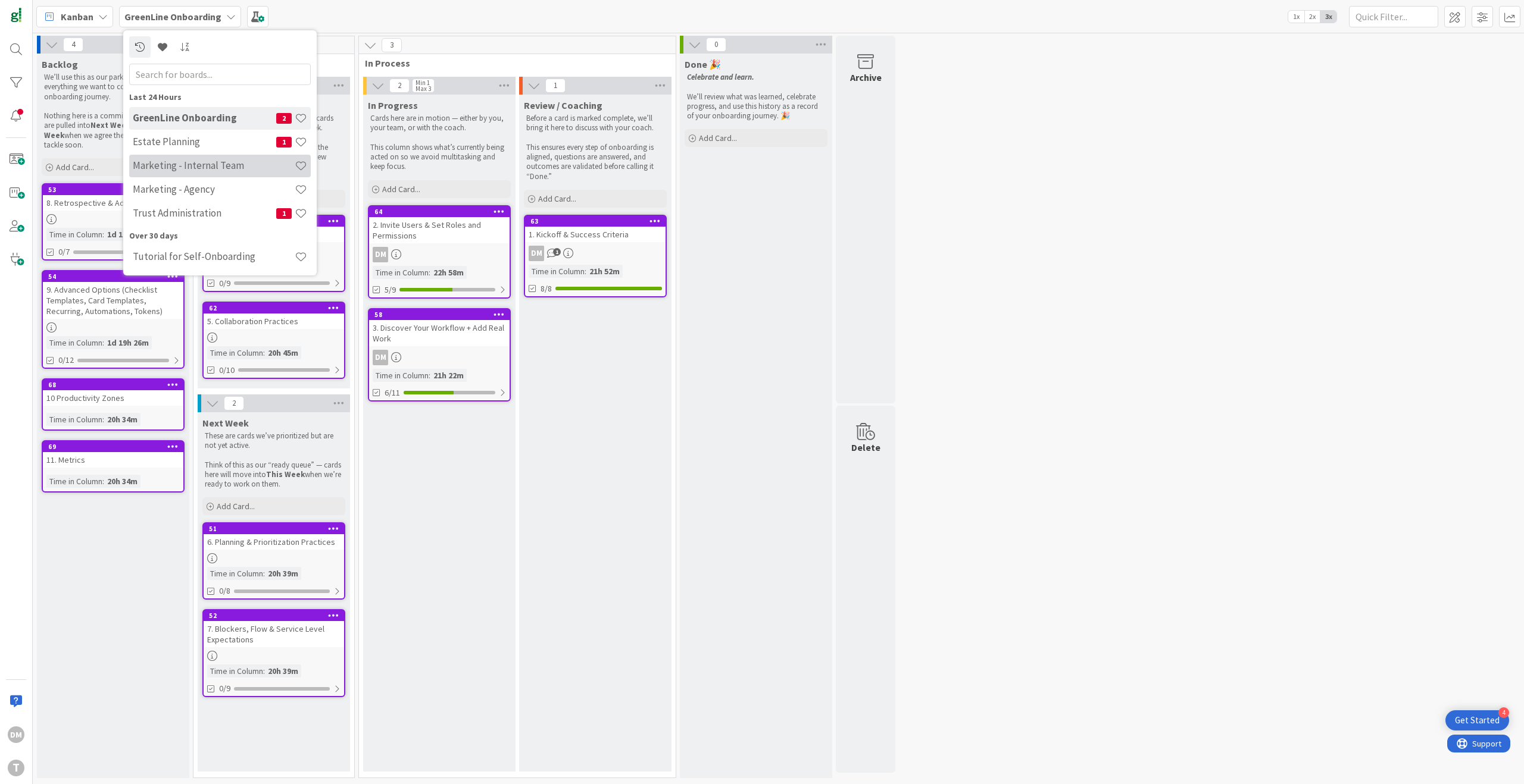
click at [231, 172] on div "Marketing - Internal Team" at bounding box center [219, 166] width 181 height 22
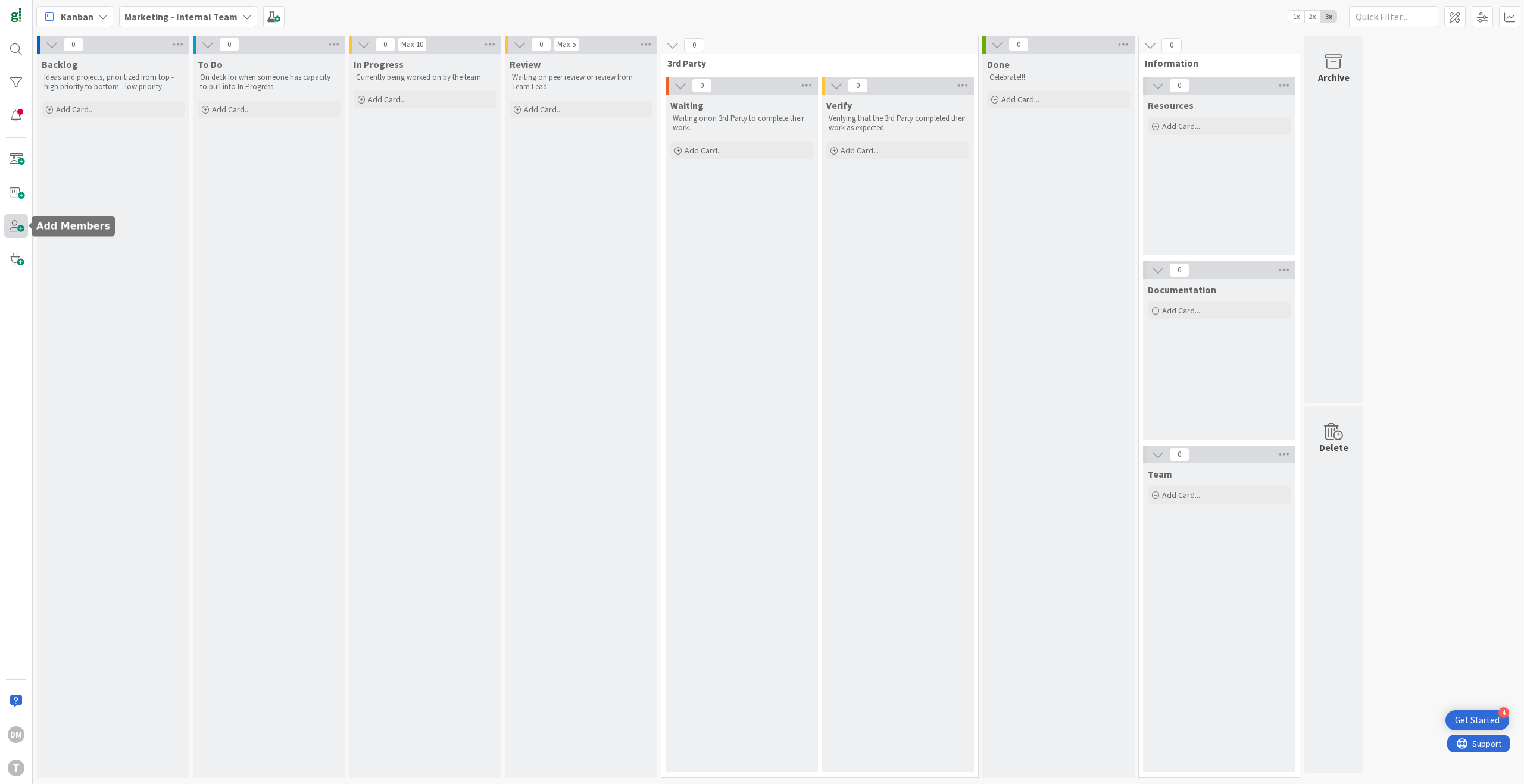
click at [8, 228] on span at bounding box center [16, 226] width 24 height 24
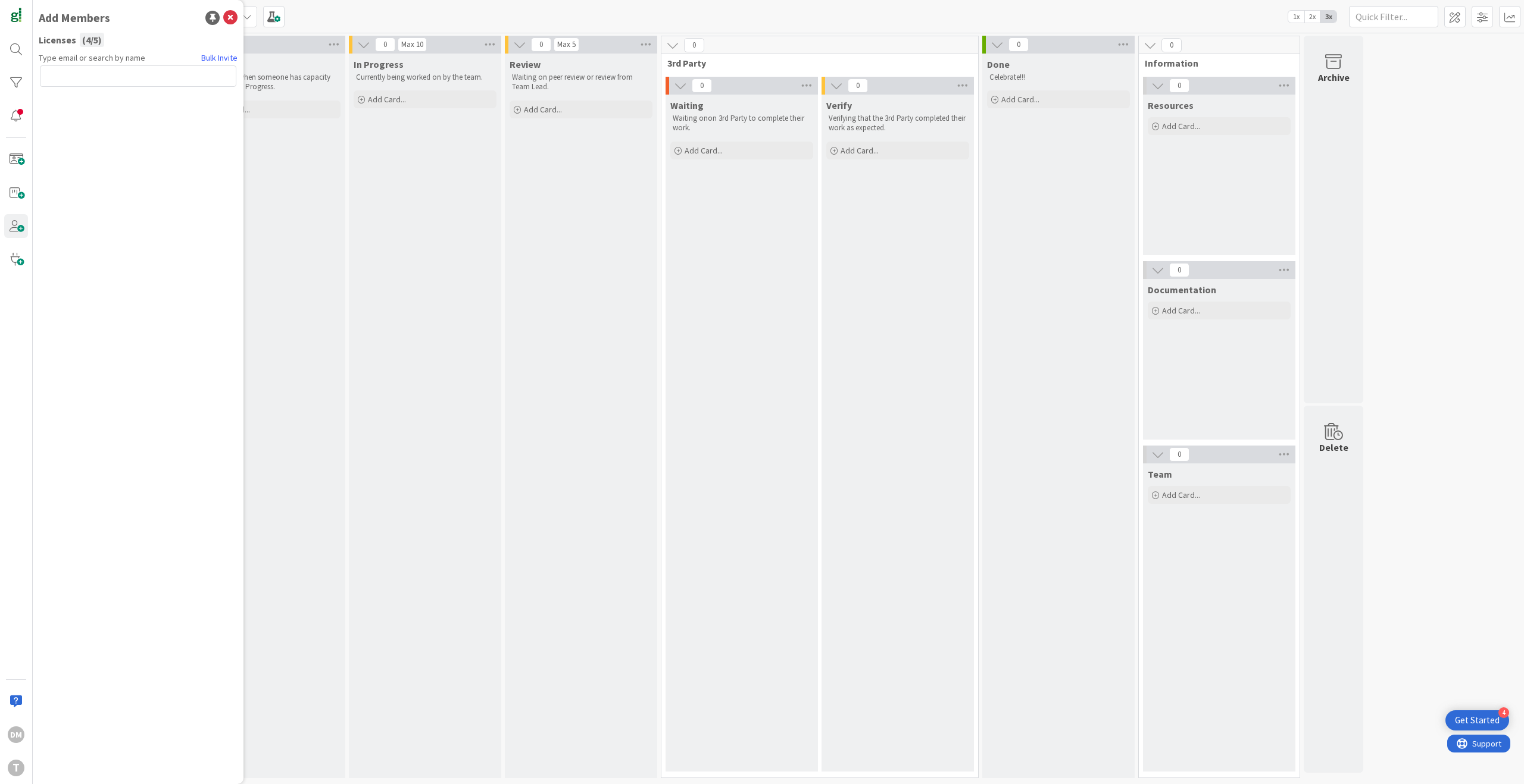
click at [198, 79] on input "text" at bounding box center [137, 76] width 196 height 22
type input "[EMAIL_ADDRESS][DOMAIN_NAME]"
click at [60, 107] on button "Send Invite" at bounding box center [71, 103] width 64 height 22
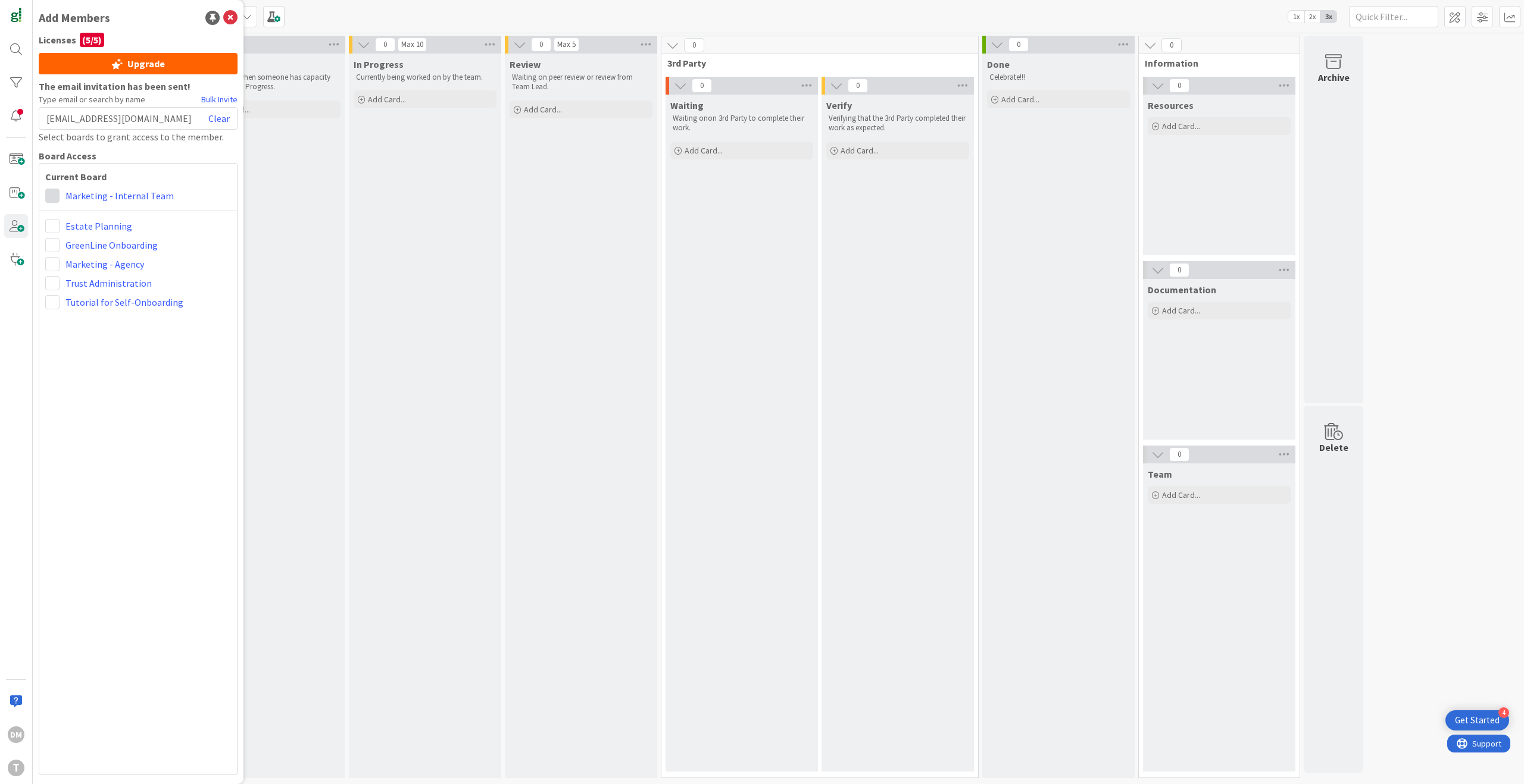
click at [56, 196] on span at bounding box center [52, 195] width 14 height 14
click at [55, 244] on icon at bounding box center [57, 242] width 10 height 18
click at [234, 16] on icon at bounding box center [230, 17] width 14 height 14
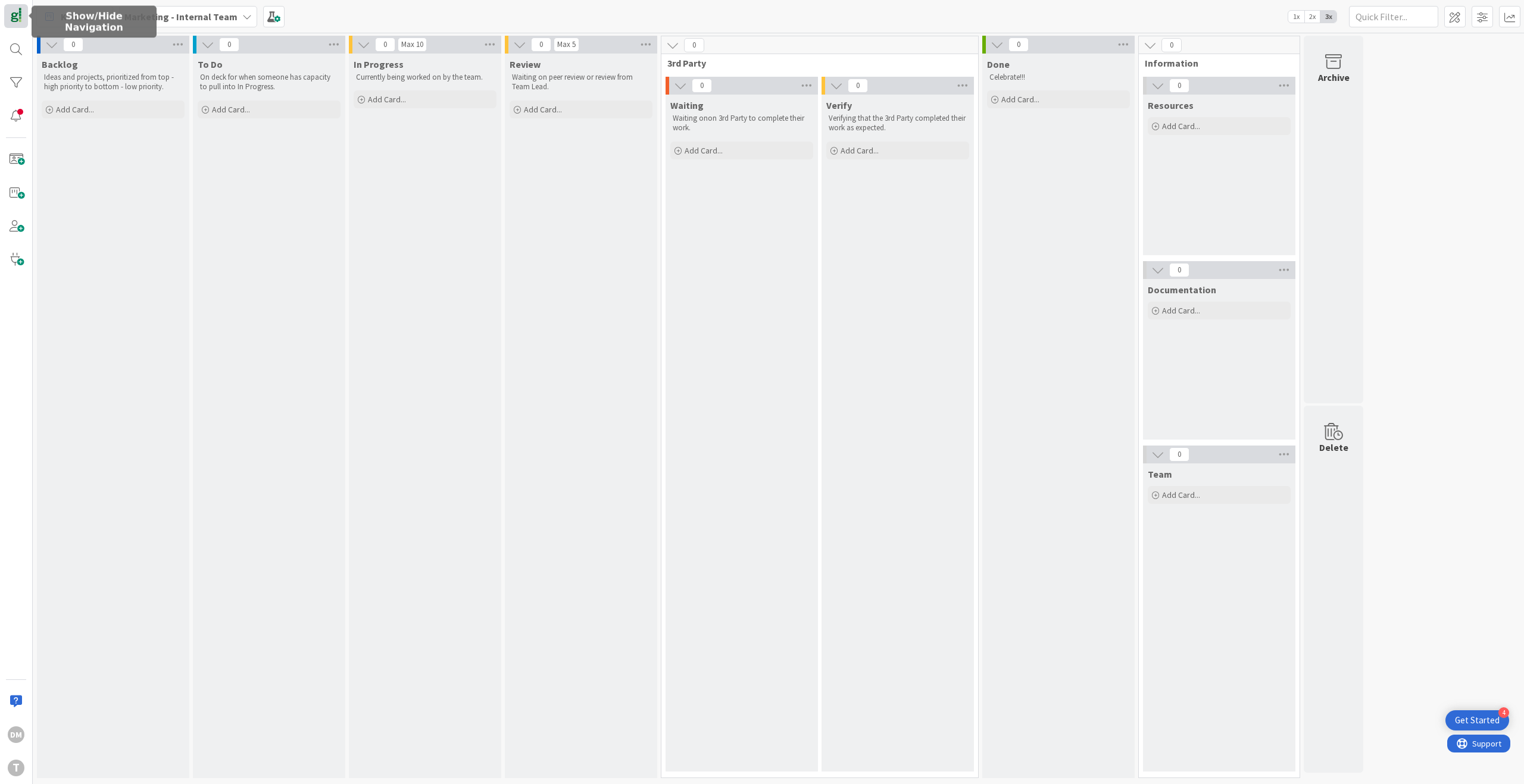
click at [18, 12] on img at bounding box center [16, 16] width 17 height 17
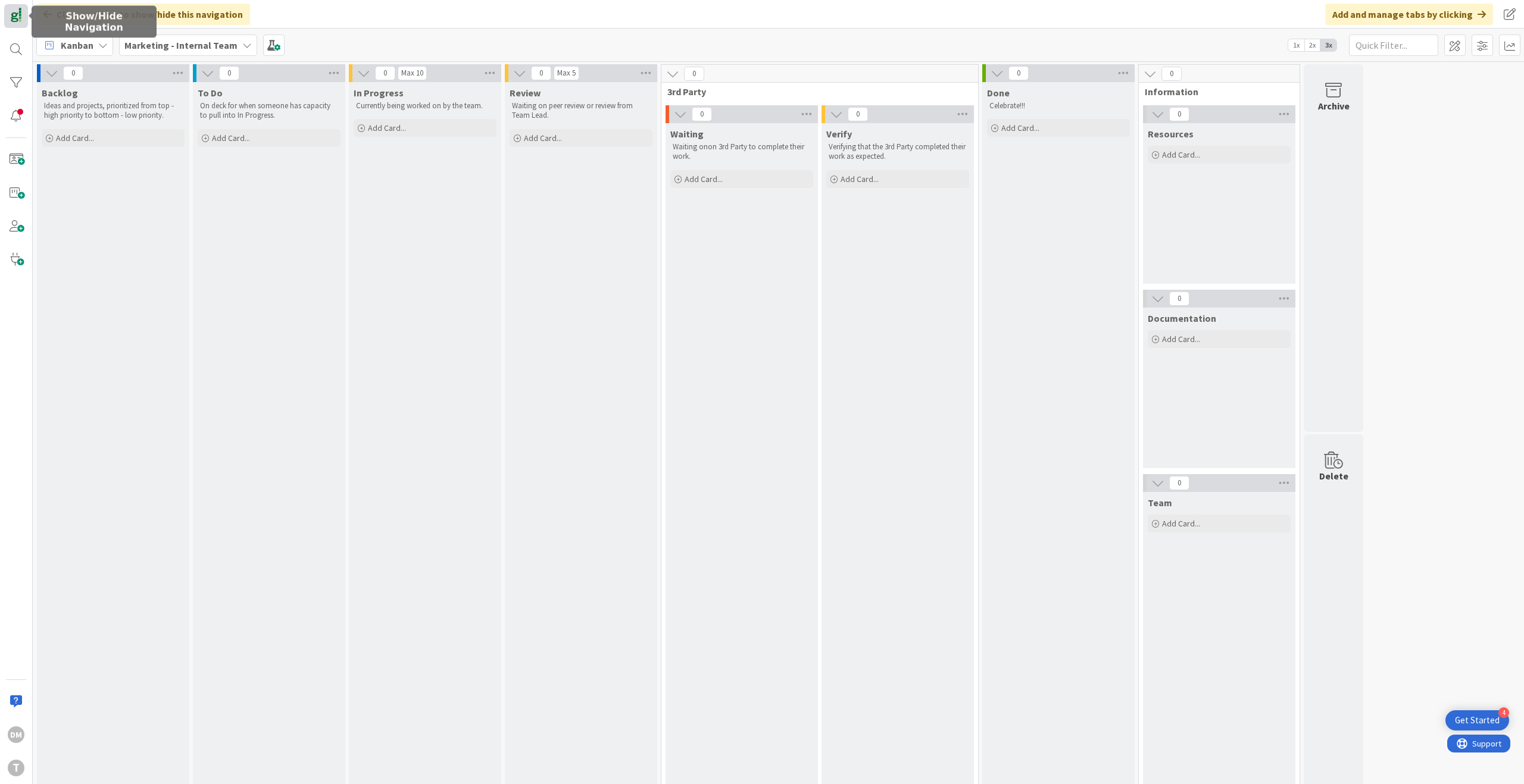
click at [18, 13] on img at bounding box center [16, 16] width 17 height 17
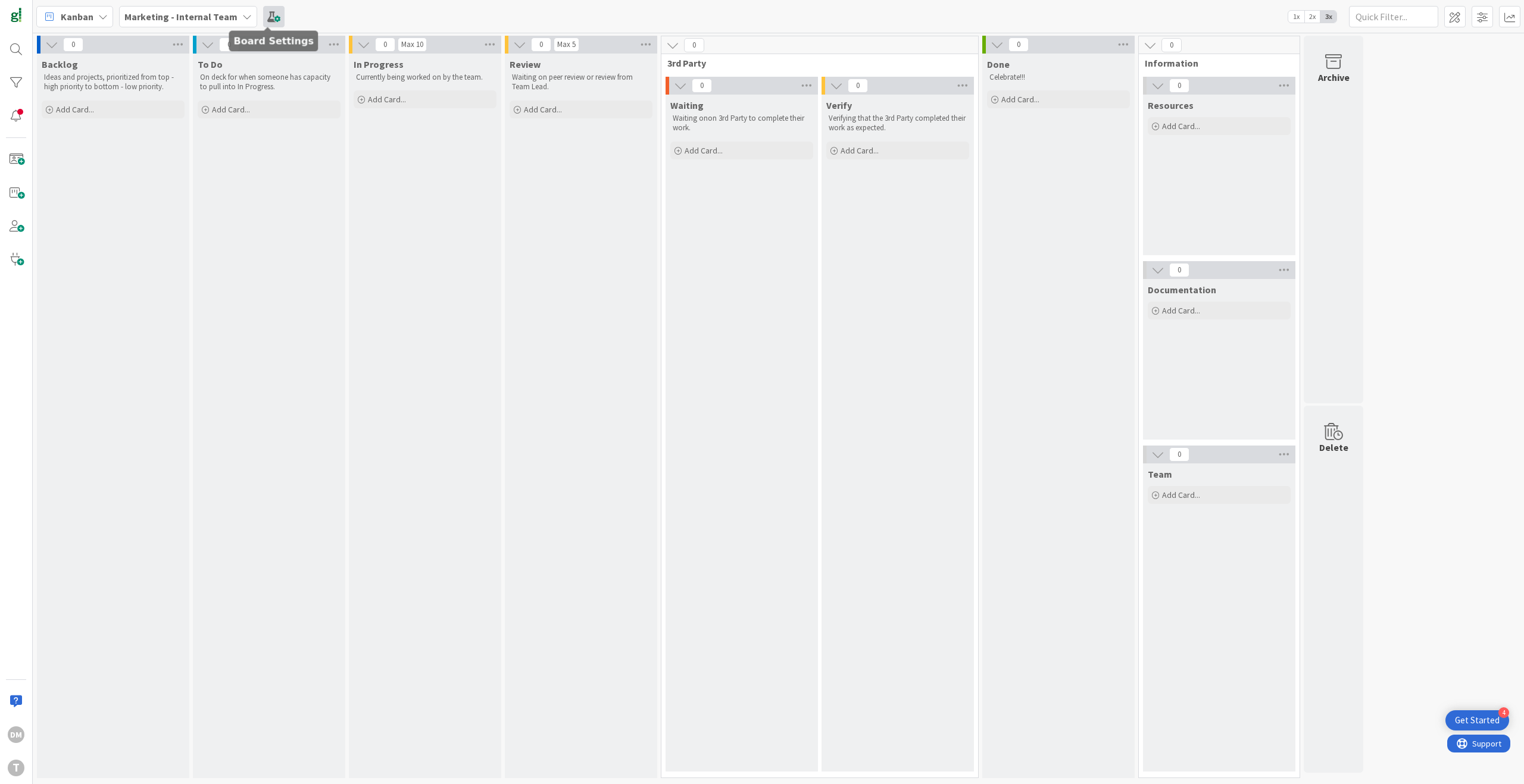
click at [263, 13] on span at bounding box center [274, 17] width 22 height 22
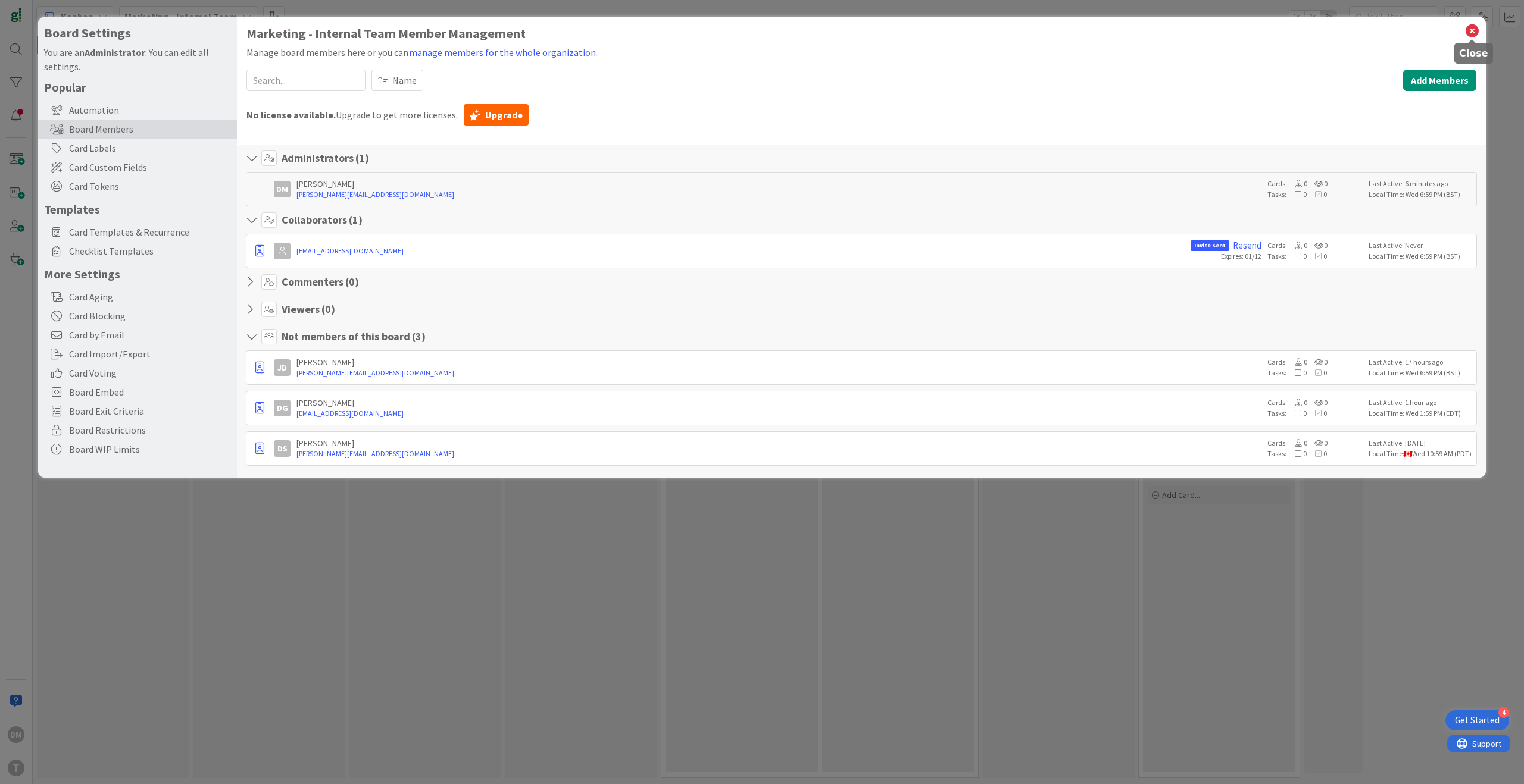
click at [1470, 30] on icon at bounding box center [1472, 31] width 16 height 17
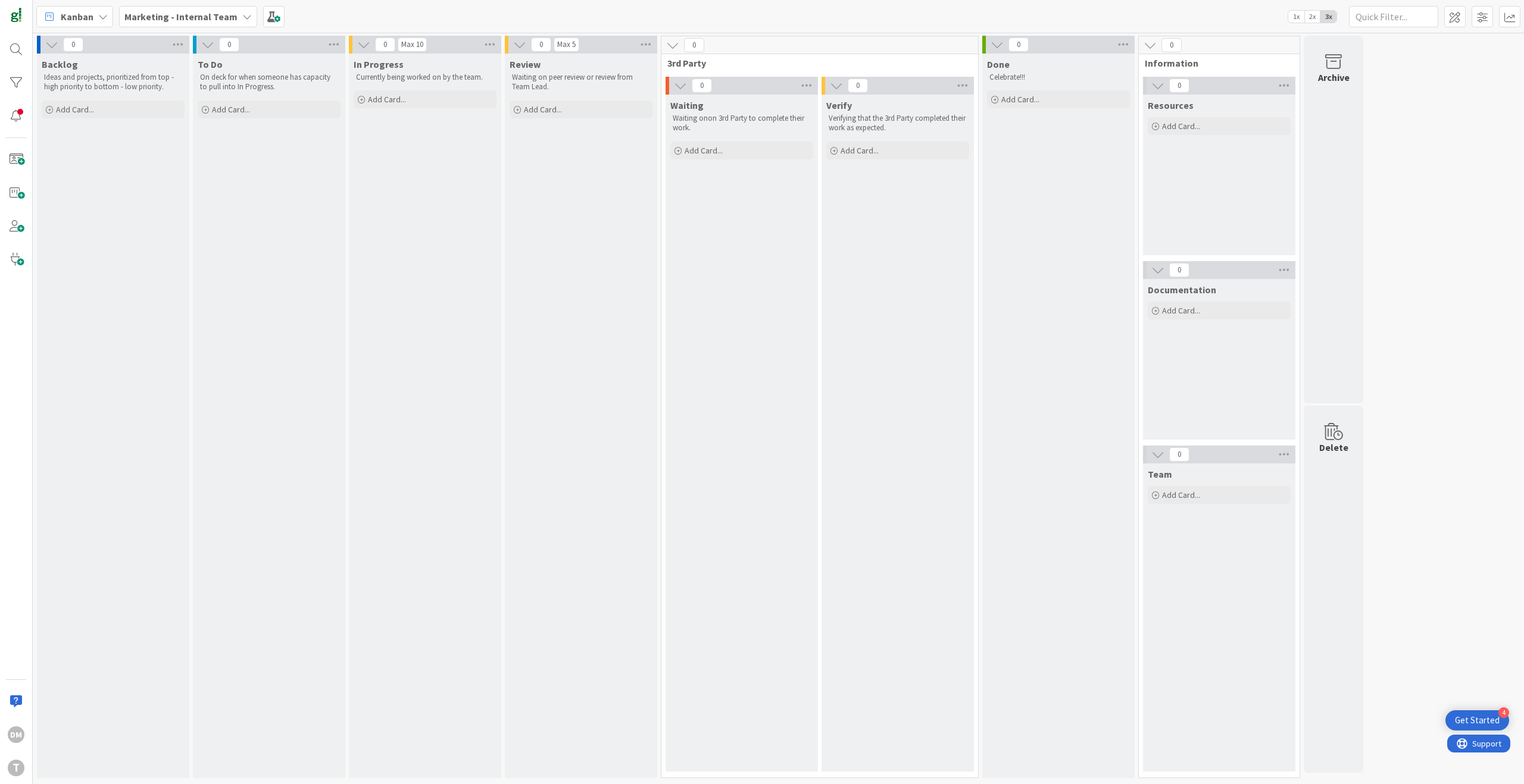
click at [244, 17] on icon at bounding box center [248, 17] width 10 height 10
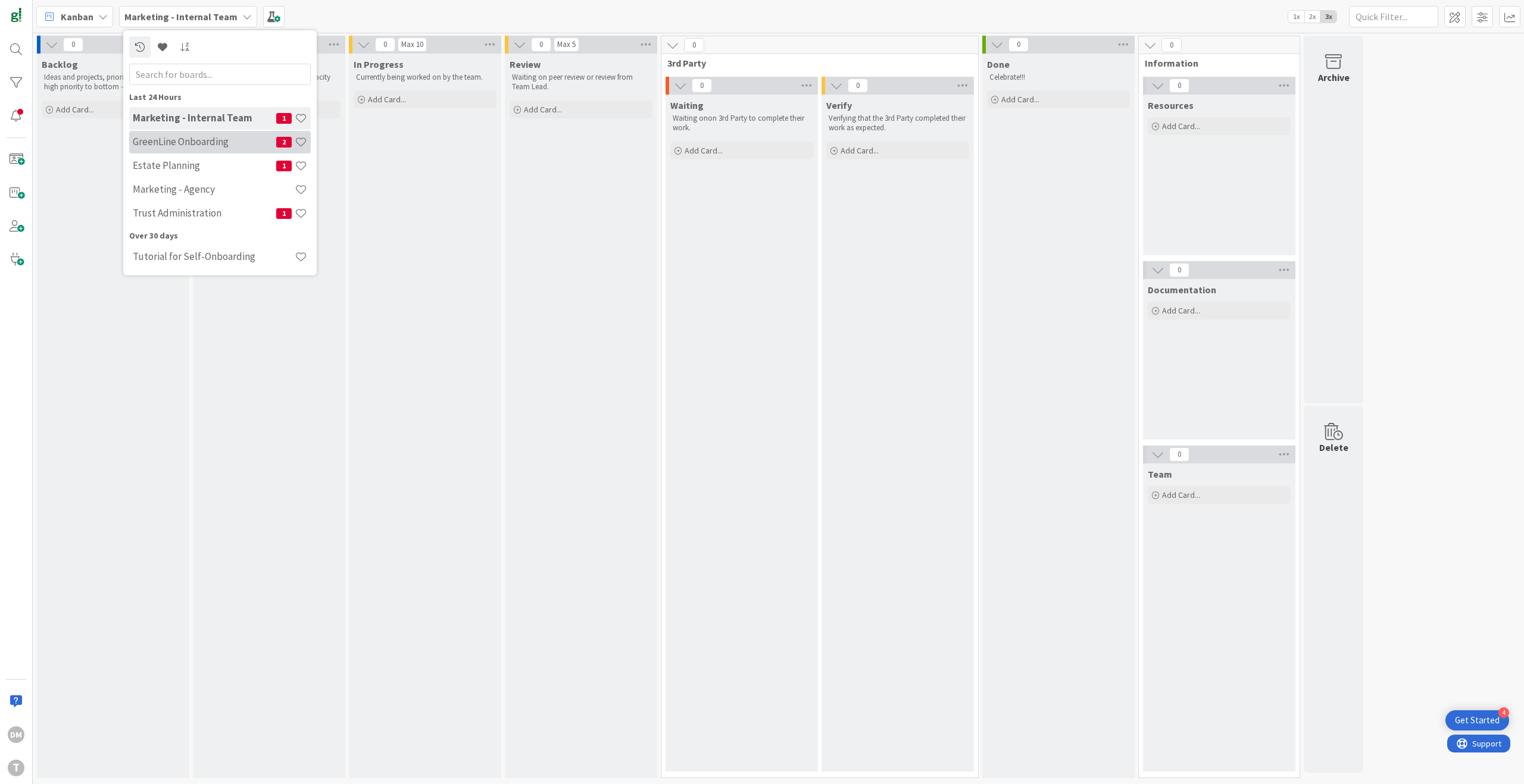
click at [206, 143] on h4 "GreenLine Onboarding" at bounding box center [204, 142] width 143 height 12
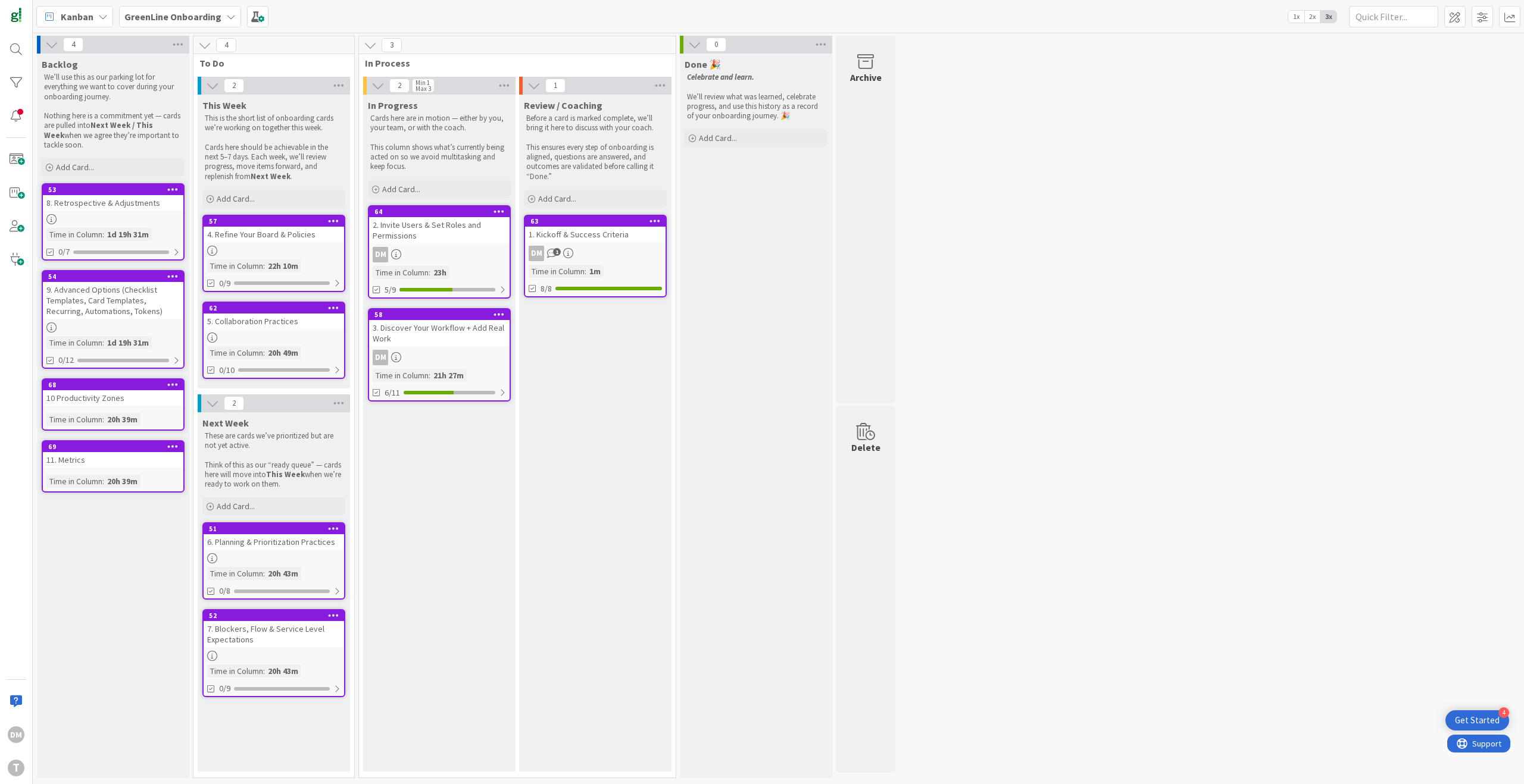
click at [441, 233] on div "2. Invite Users & Set Roles and Permissions" at bounding box center [440, 230] width 141 height 26
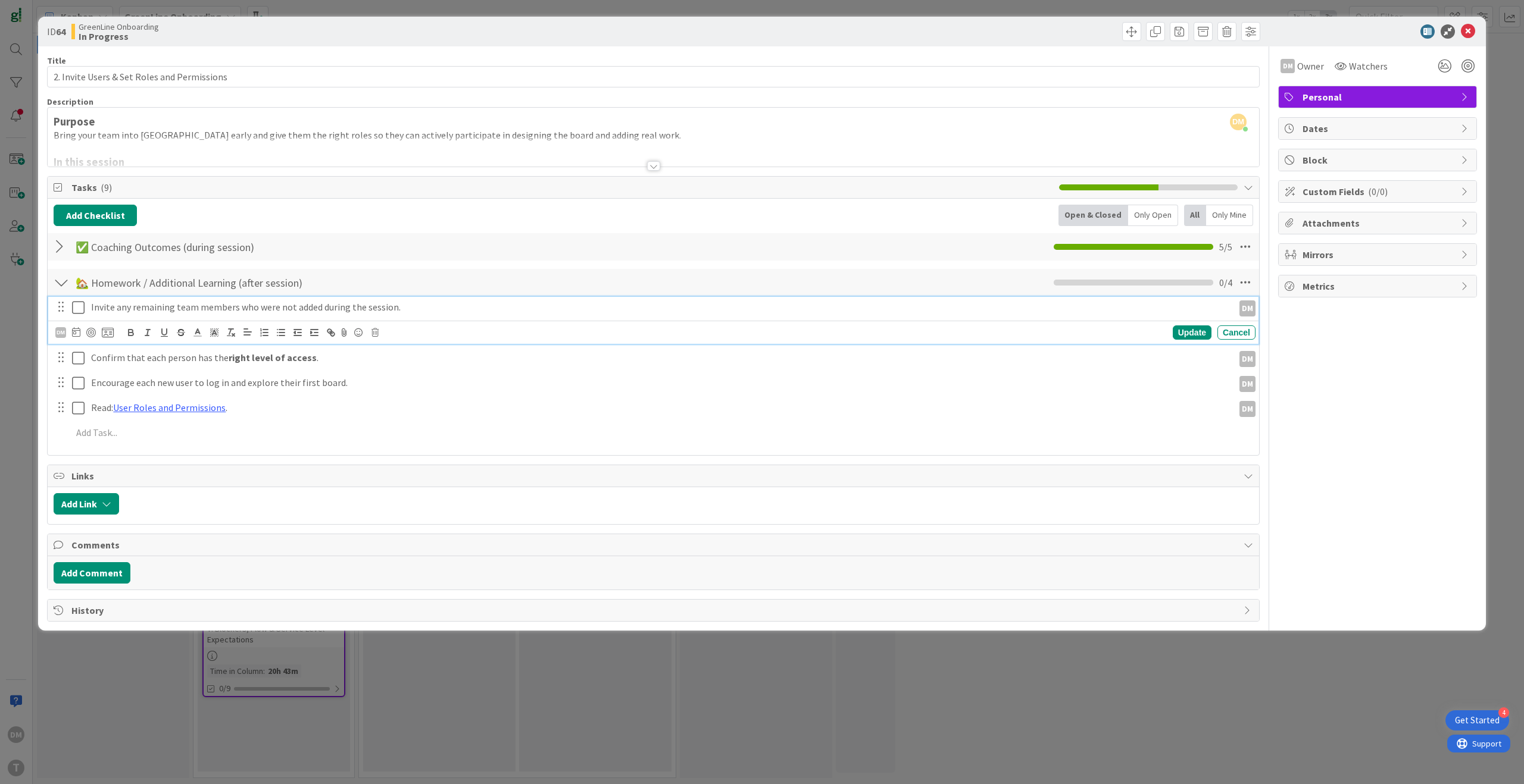
click at [73, 305] on icon at bounding box center [78, 307] width 12 height 14
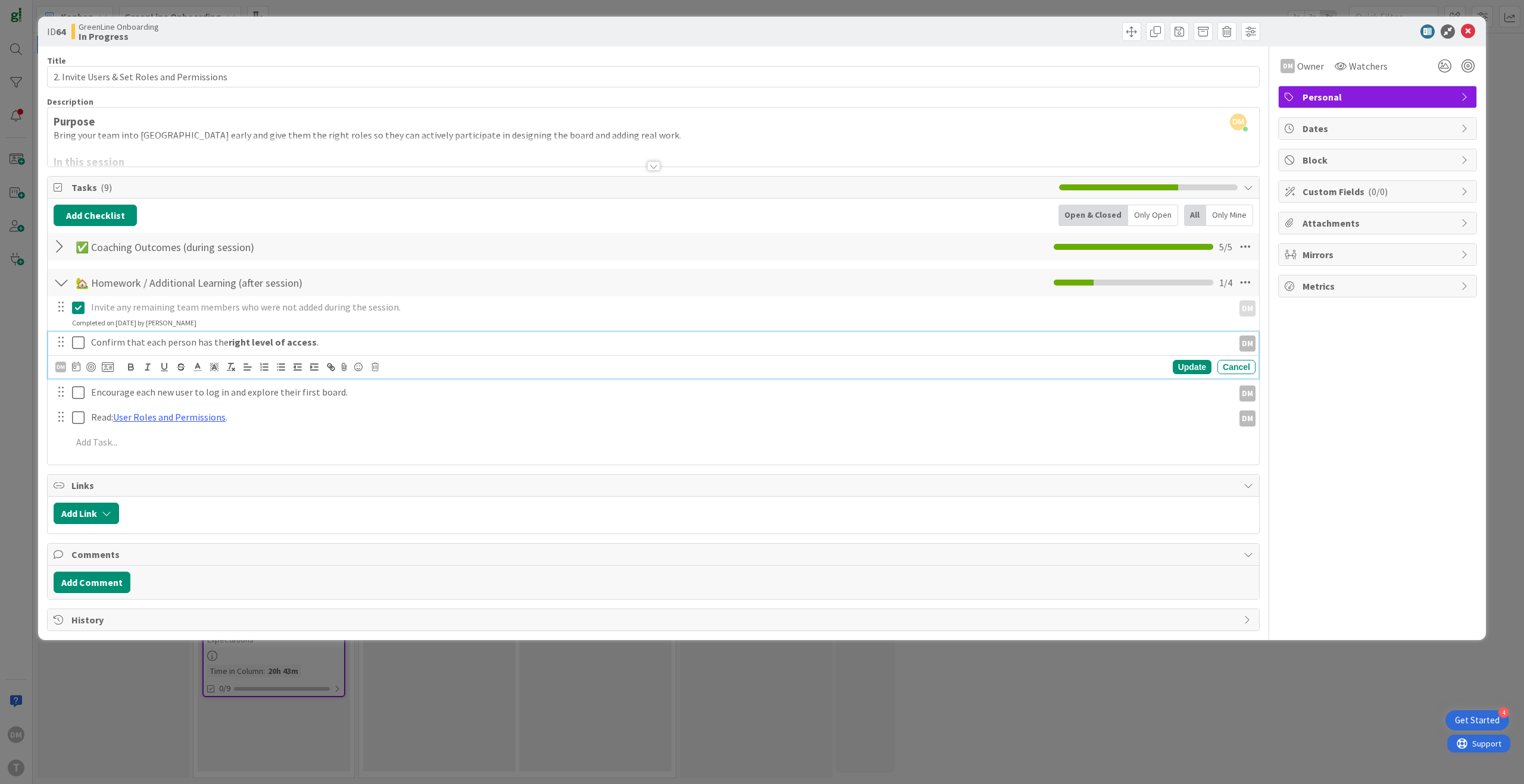
click at [80, 335] on icon at bounding box center [78, 342] width 12 height 14
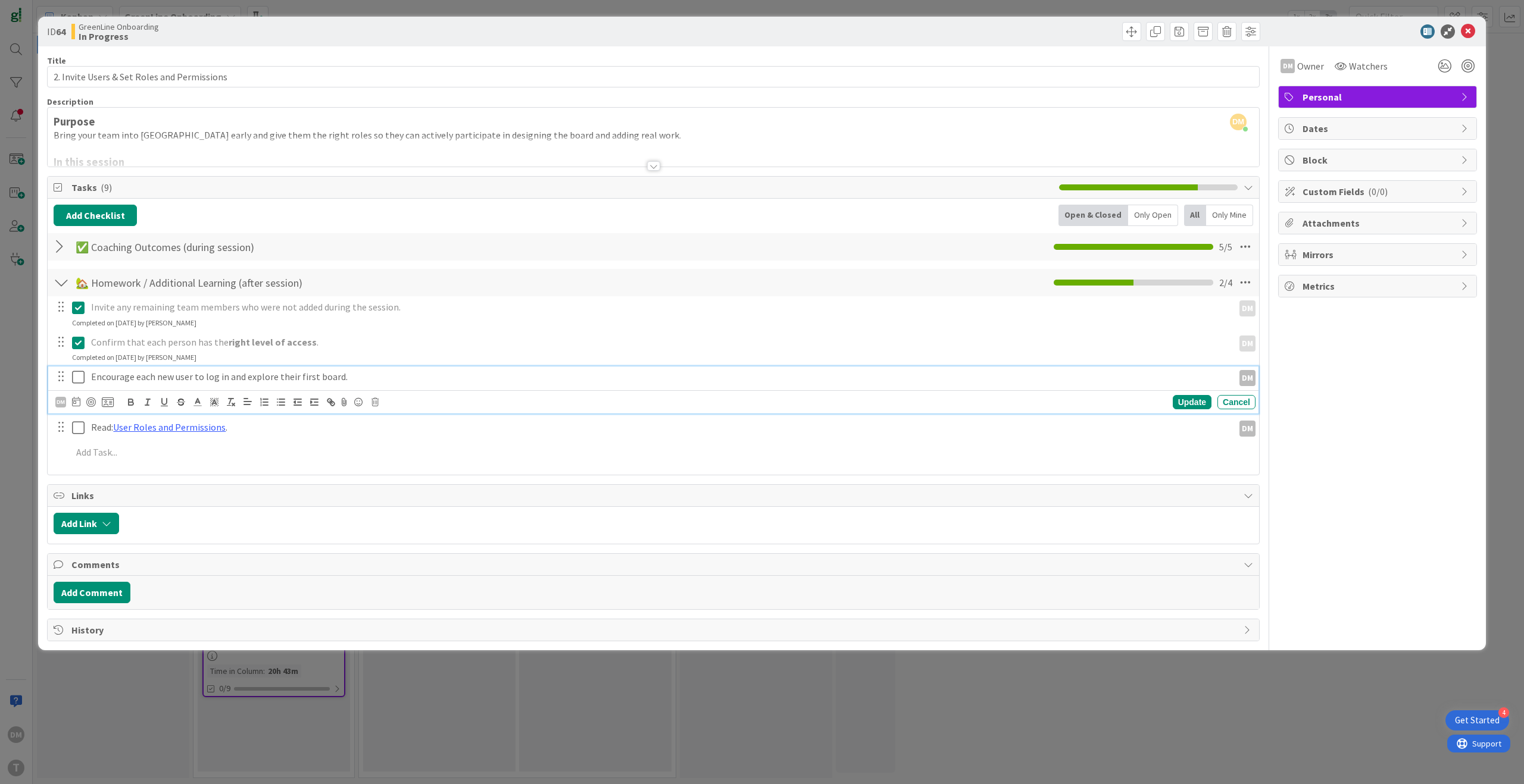
click at [76, 377] on icon at bounding box center [78, 377] width 12 height 14
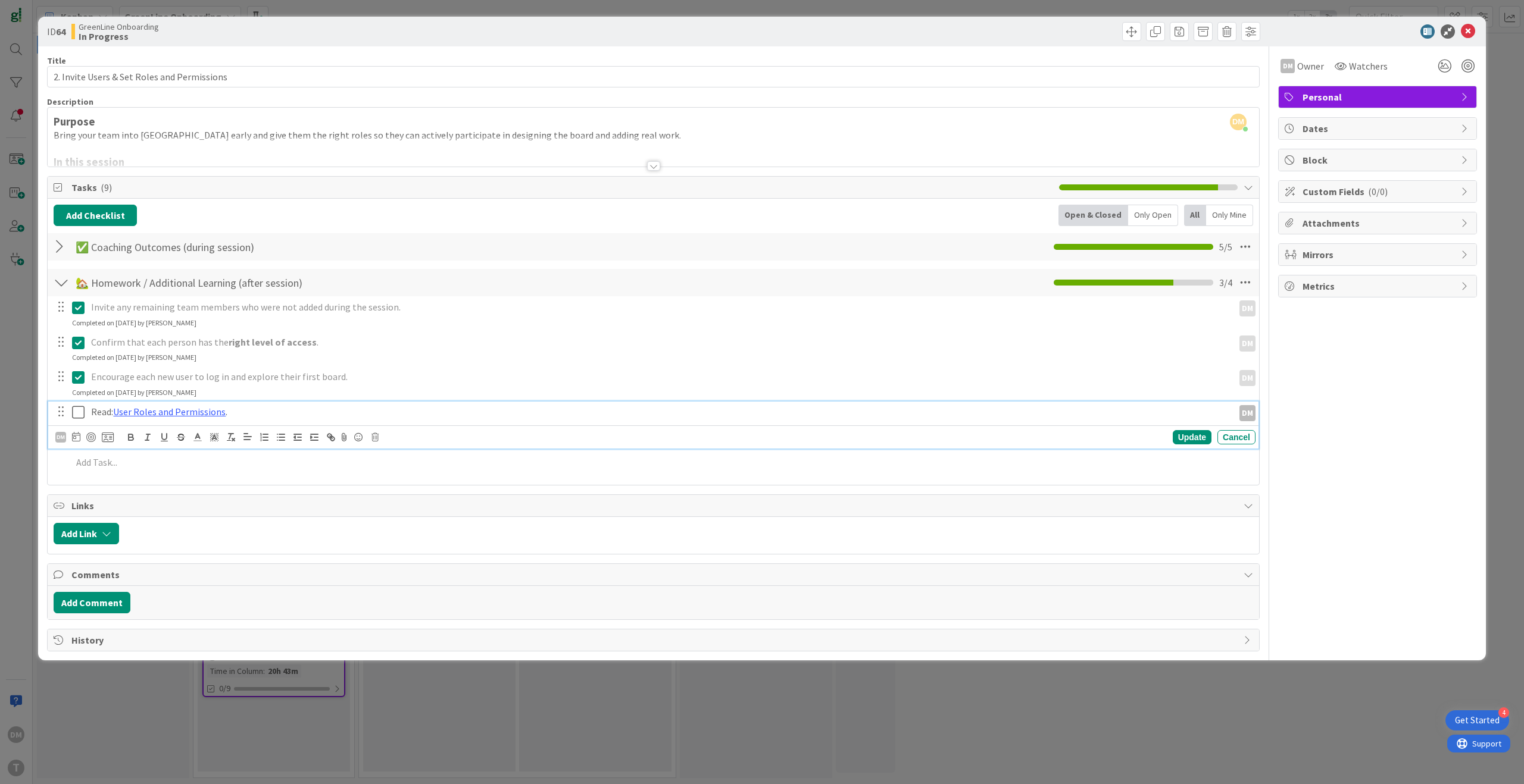
click at [81, 411] on icon at bounding box center [78, 412] width 12 height 14
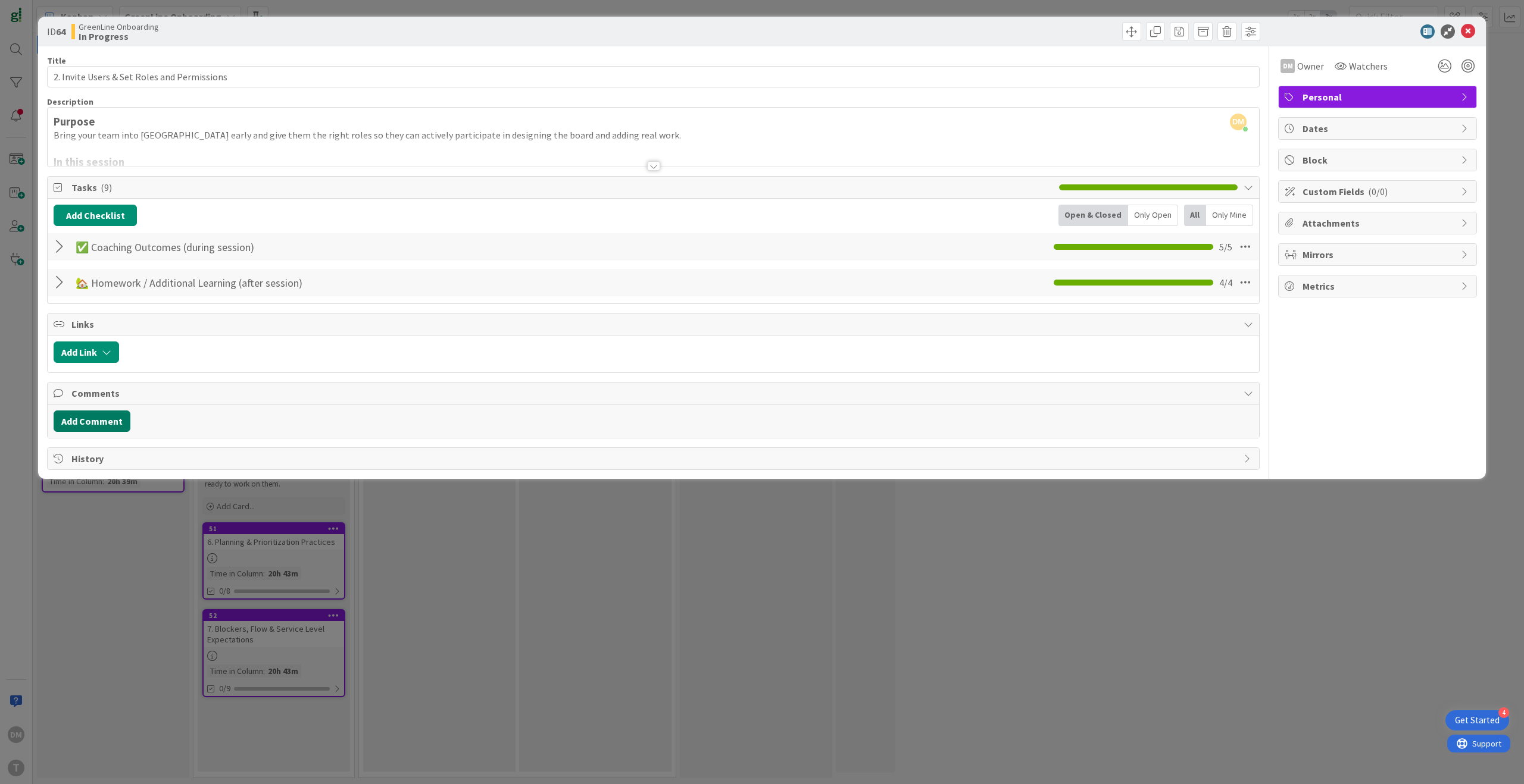
click at [118, 421] on button "Add Comment" at bounding box center [92, 421] width 77 height 22
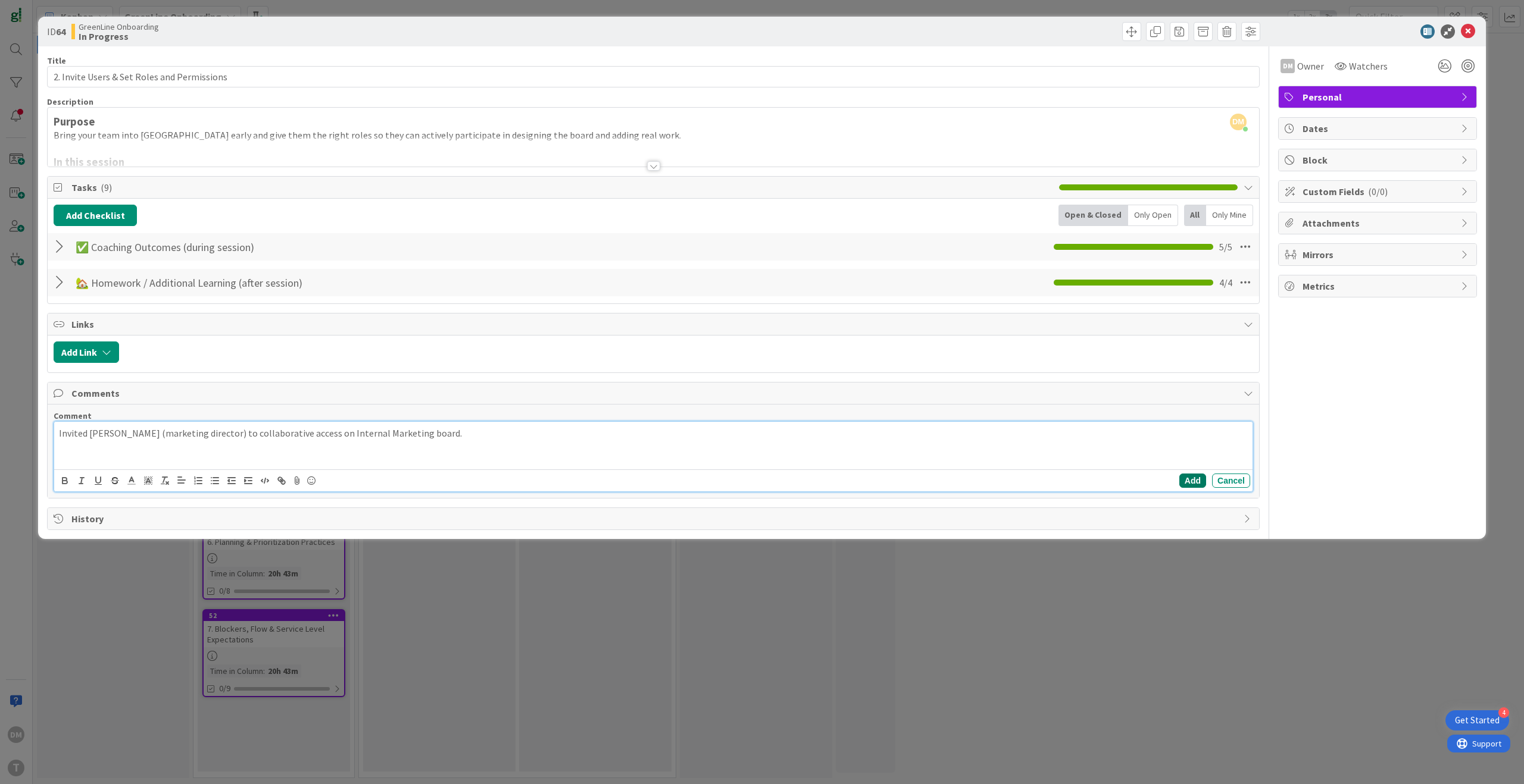
click at [1194, 483] on button "Add" at bounding box center [1193, 480] width 27 height 14
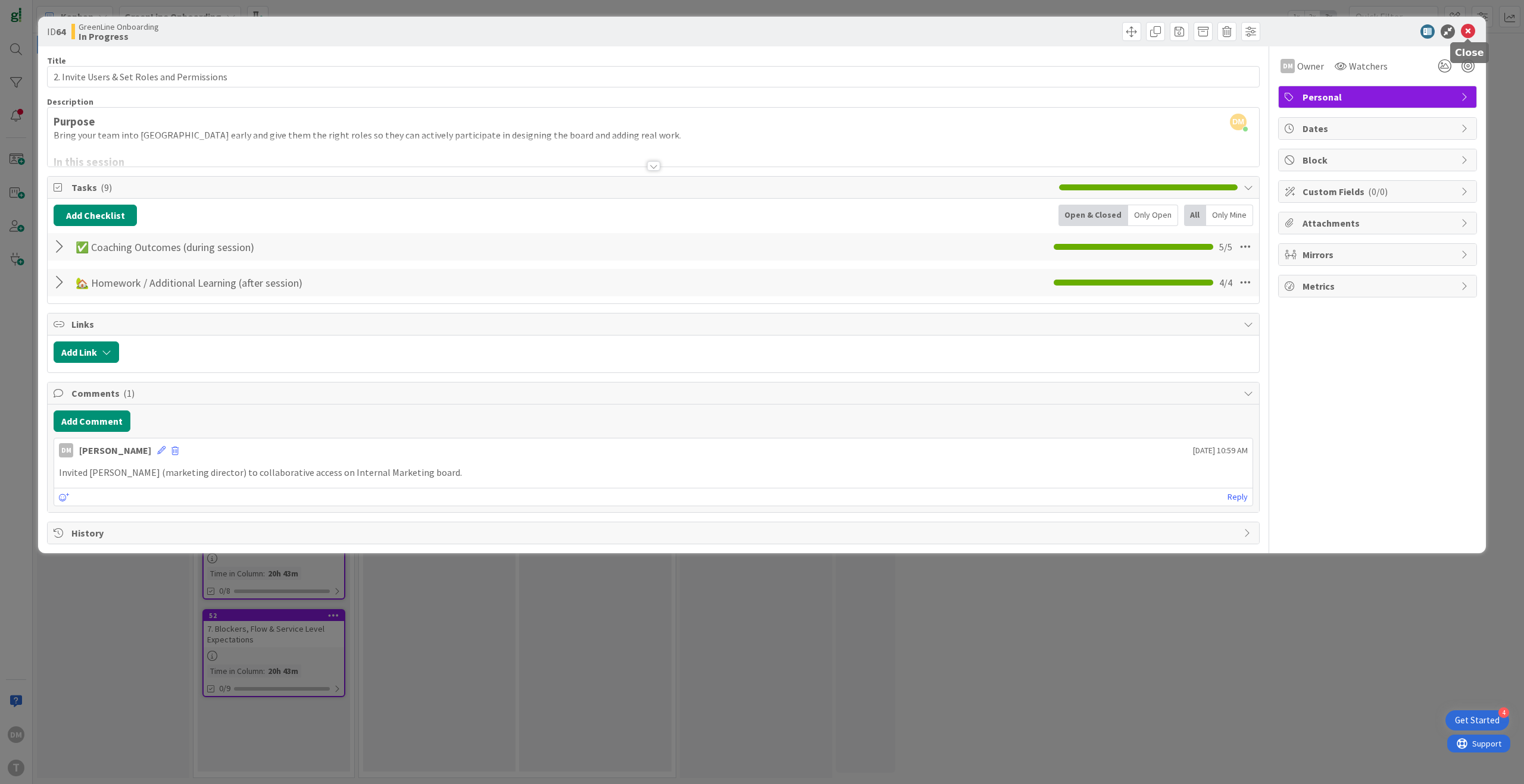
click at [1472, 35] on icon at bounding box center [1468, 31] width 14 height 14
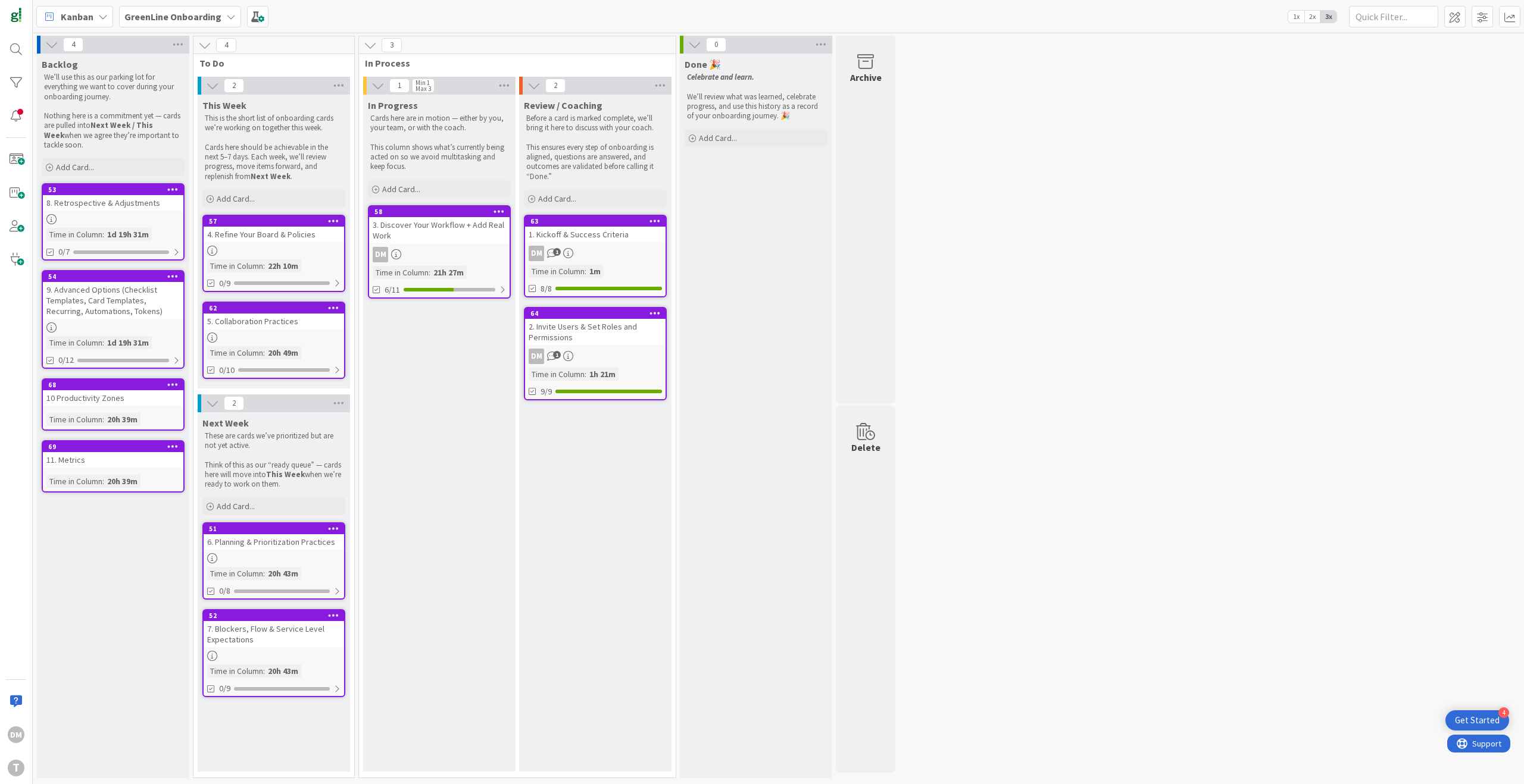
click at [456, 238] on div "3. Discover Your Workflow + Add Real Work" at bounding box center [440, 230] width 141 height 26
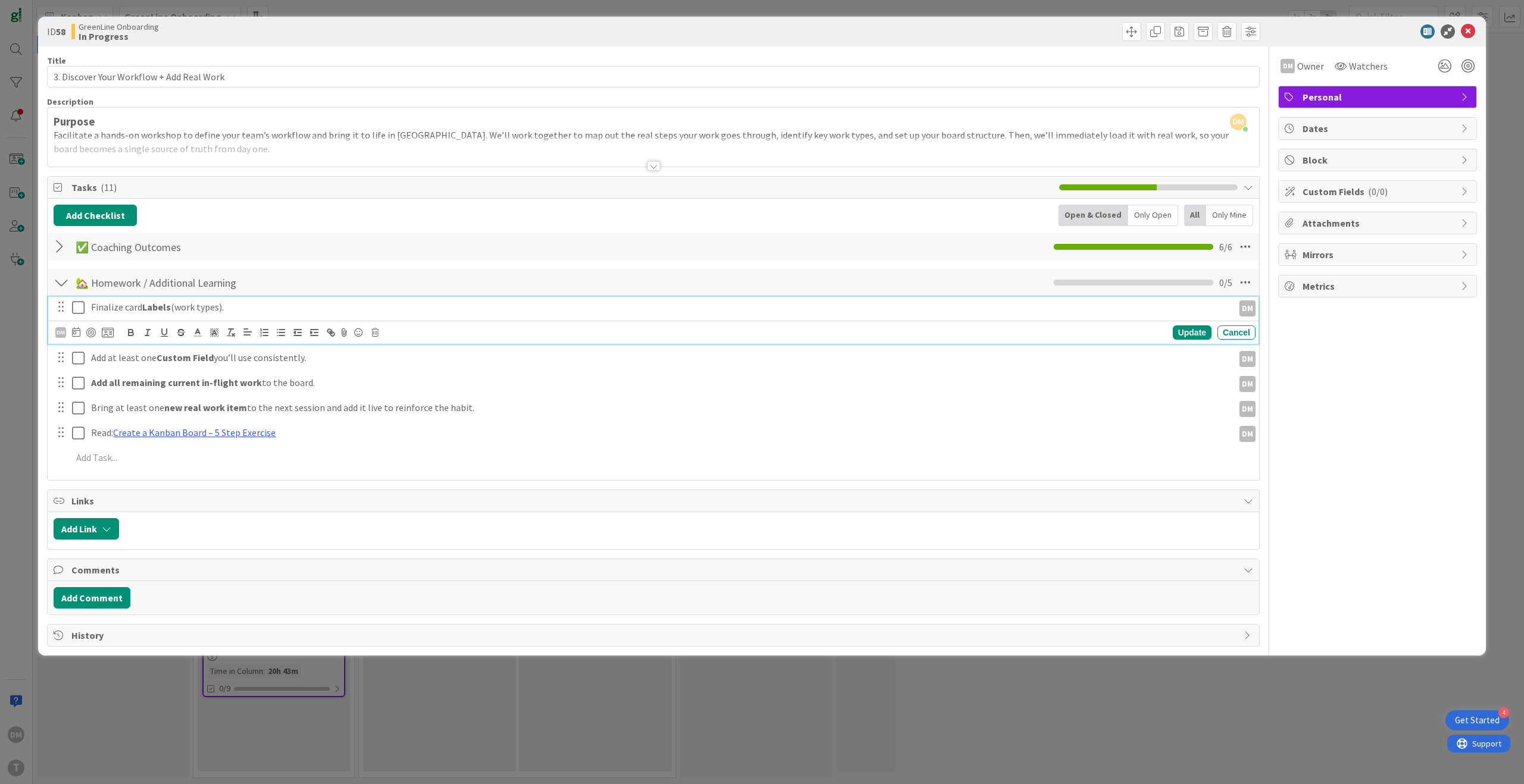
click at [79, 307] on icon at bounding box center [78, 307] width 12 height 14
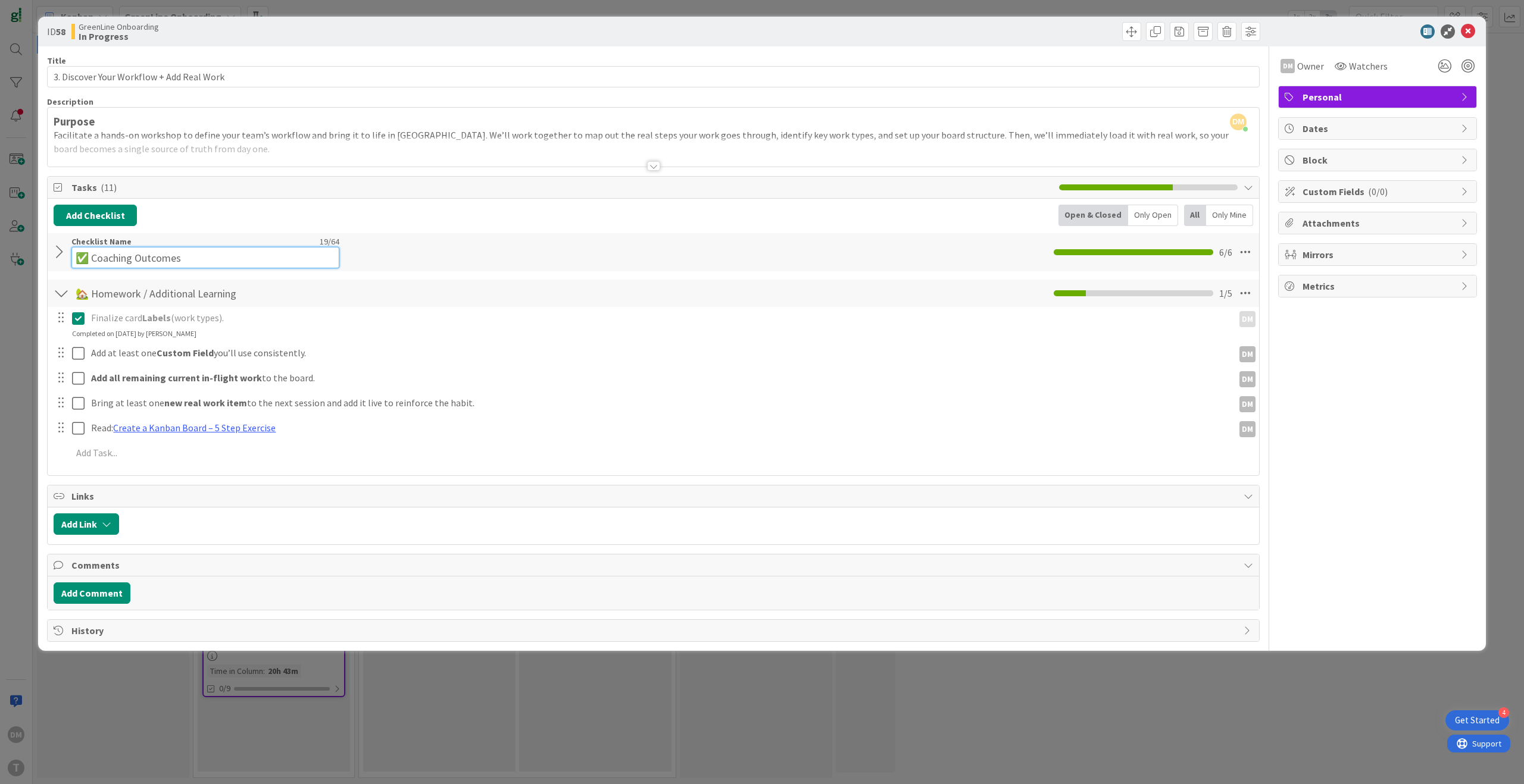
click at [145, 251] on input "✅ Coaching Outcomes" at bounding box center [205, 257] width 268 height 22
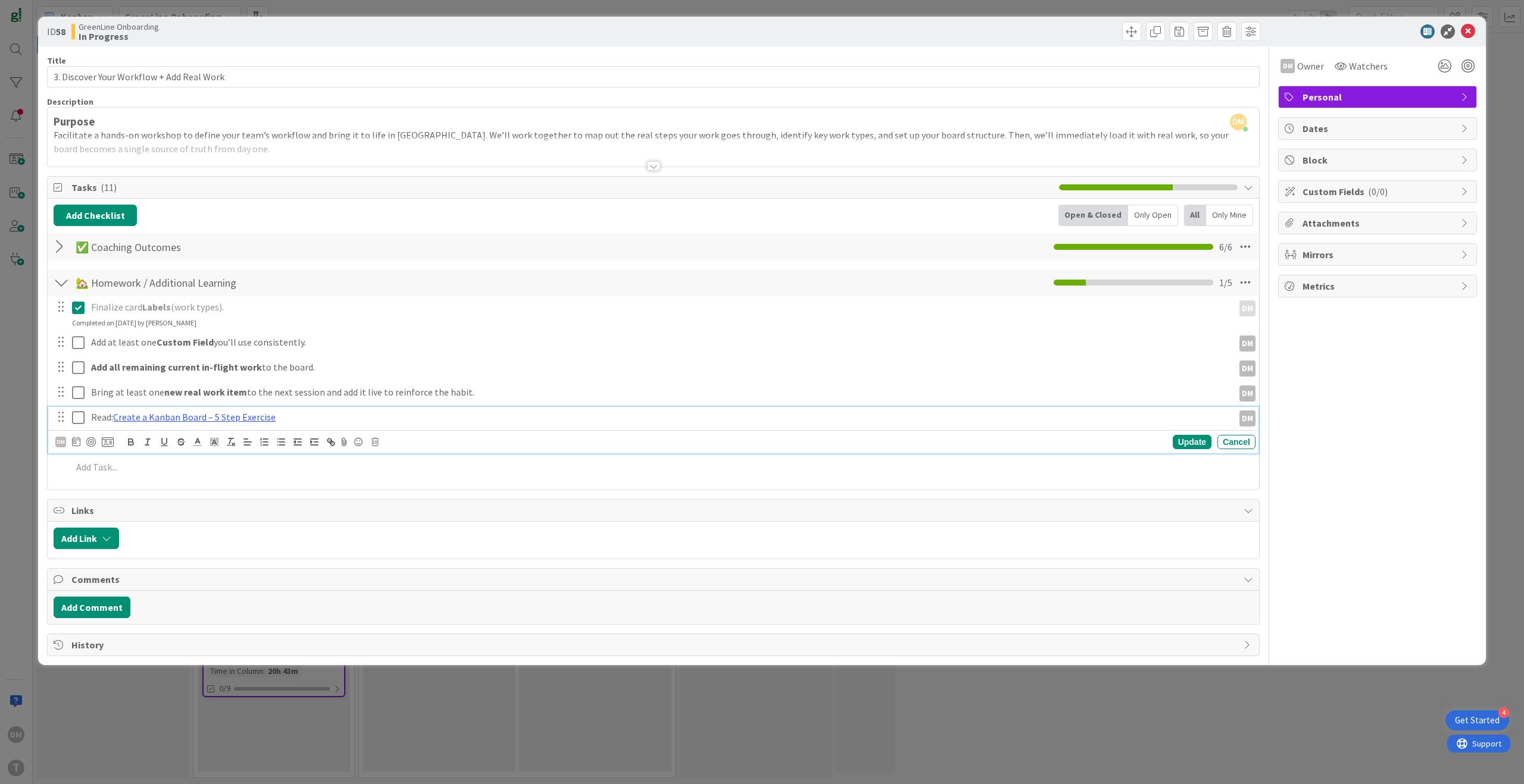
click at [226, 427] on div "Read: Create a Kanban Board – 5 Step Exercise DM DM Update Cancel" at bounding box center [653, 430] width 1210 height 47
click at [226, 420] on link "Create a Kanban Board – 5 Step Exercise" at bounding box center [195, 417] width 162 height 12
click at [182, 443] on link "[URL][DOMAIN_NAME]" at bounding box center [165, 440] width 81 height 16
